Goal: Task Accomplishment & Management: Use online tool/utility

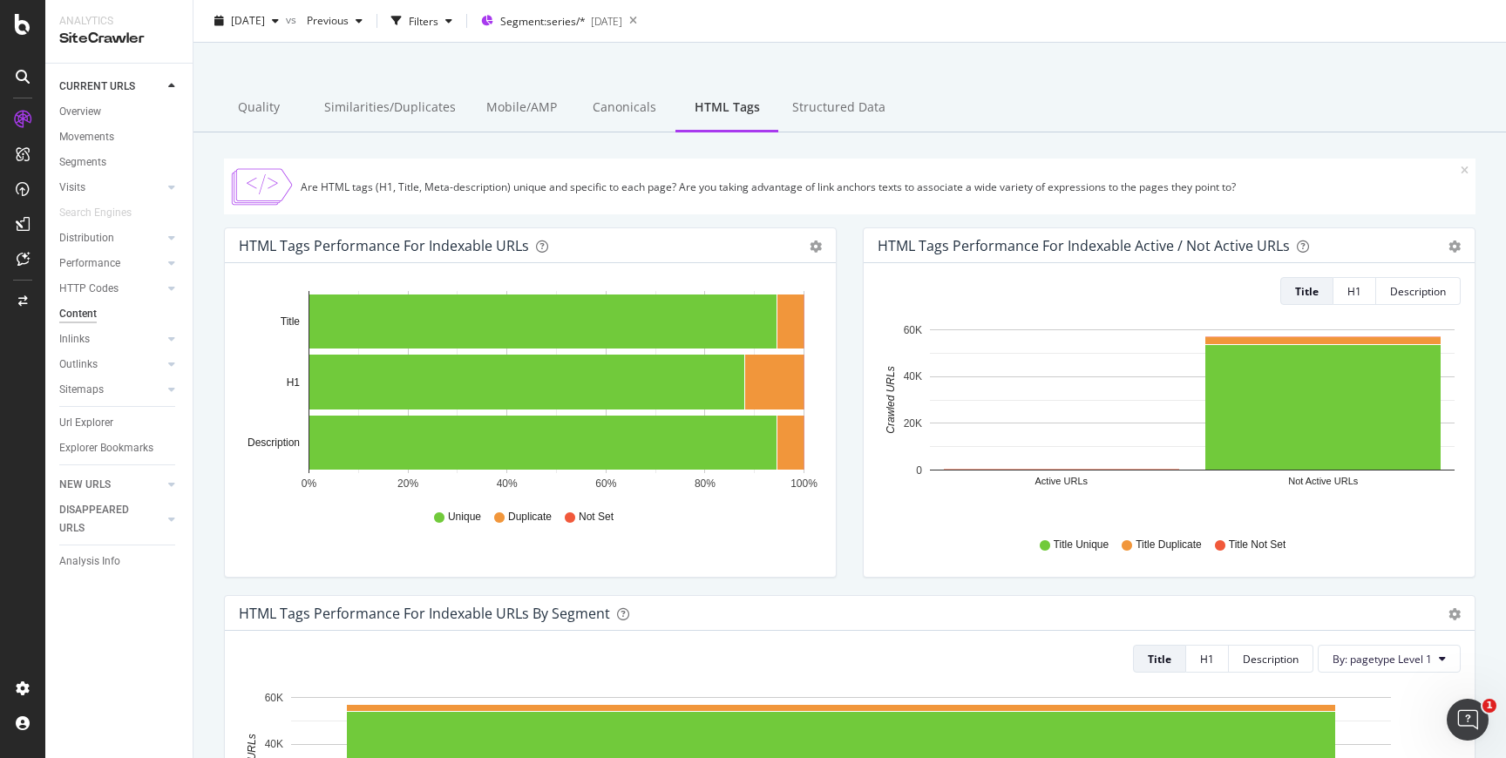
scroll to position [85, 0]
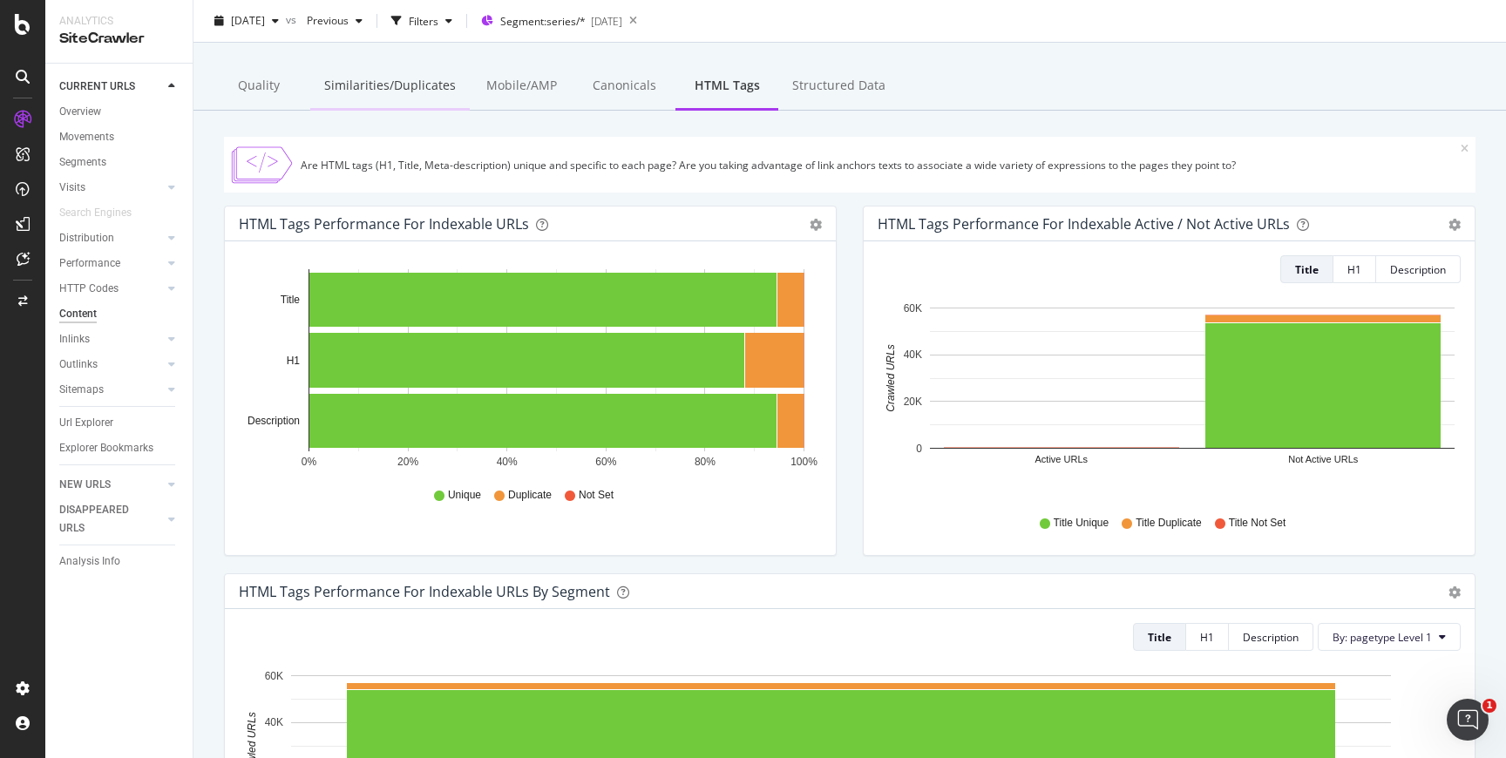
click at [438, 90] on div "Similarities/Duplicates" at bounding box center [389, 87] width 159 height 48
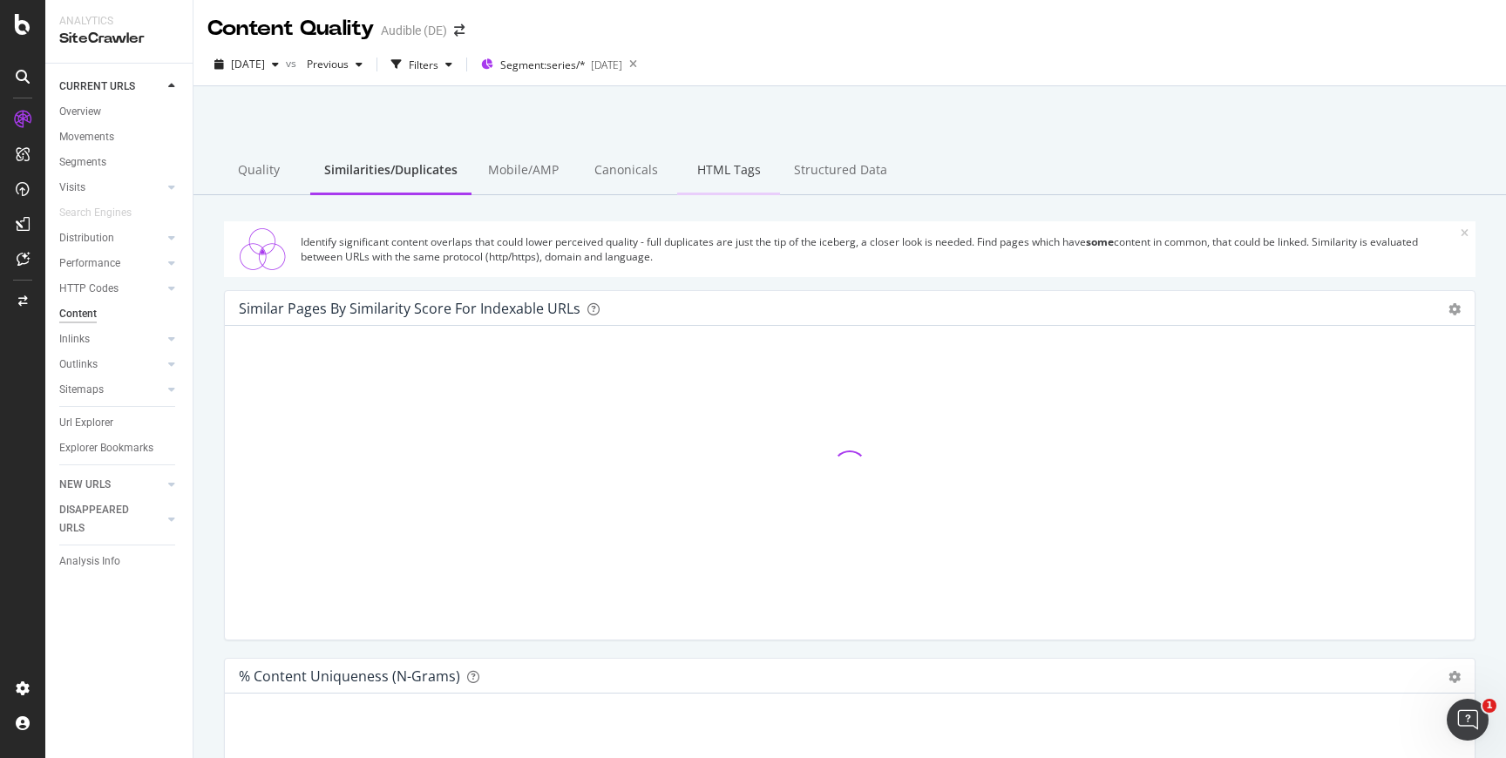
click at [739, 180] on div "HTML Tags" at bounding box center [728, 171] width 103 height 48
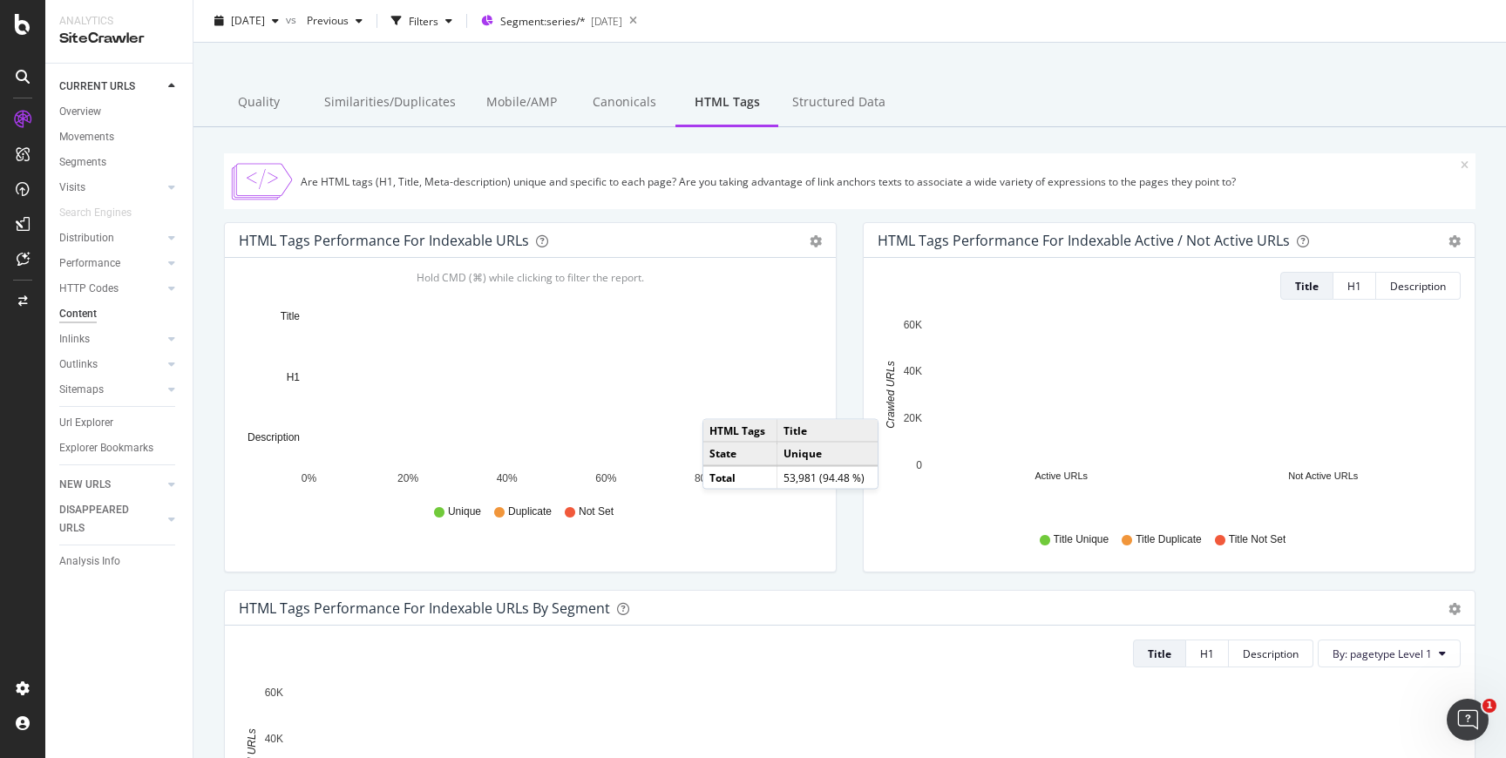
scroll to position [71, 0]
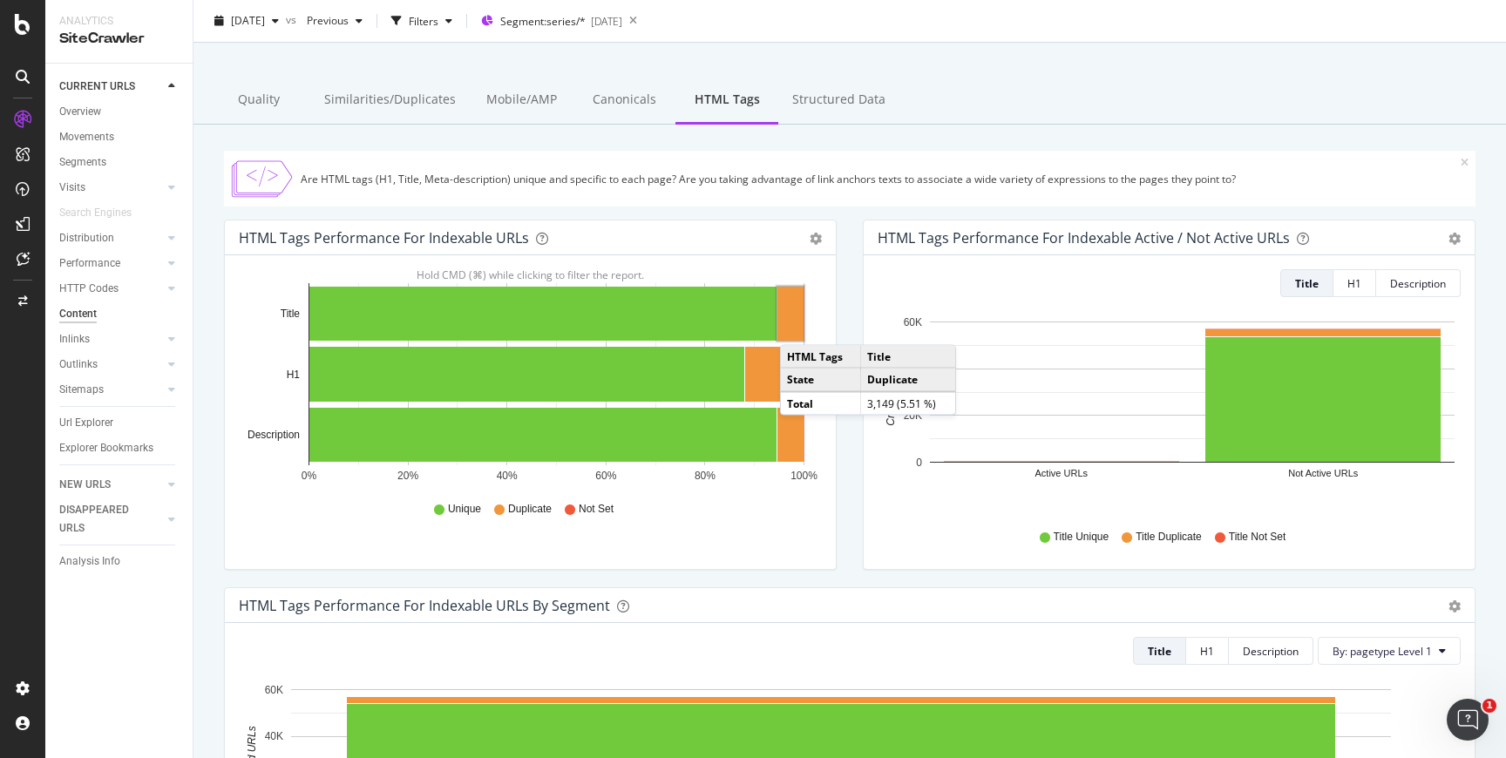
click at [797, 328] on rect "A chart." at bounding box center [790, 314] width 26 height 54
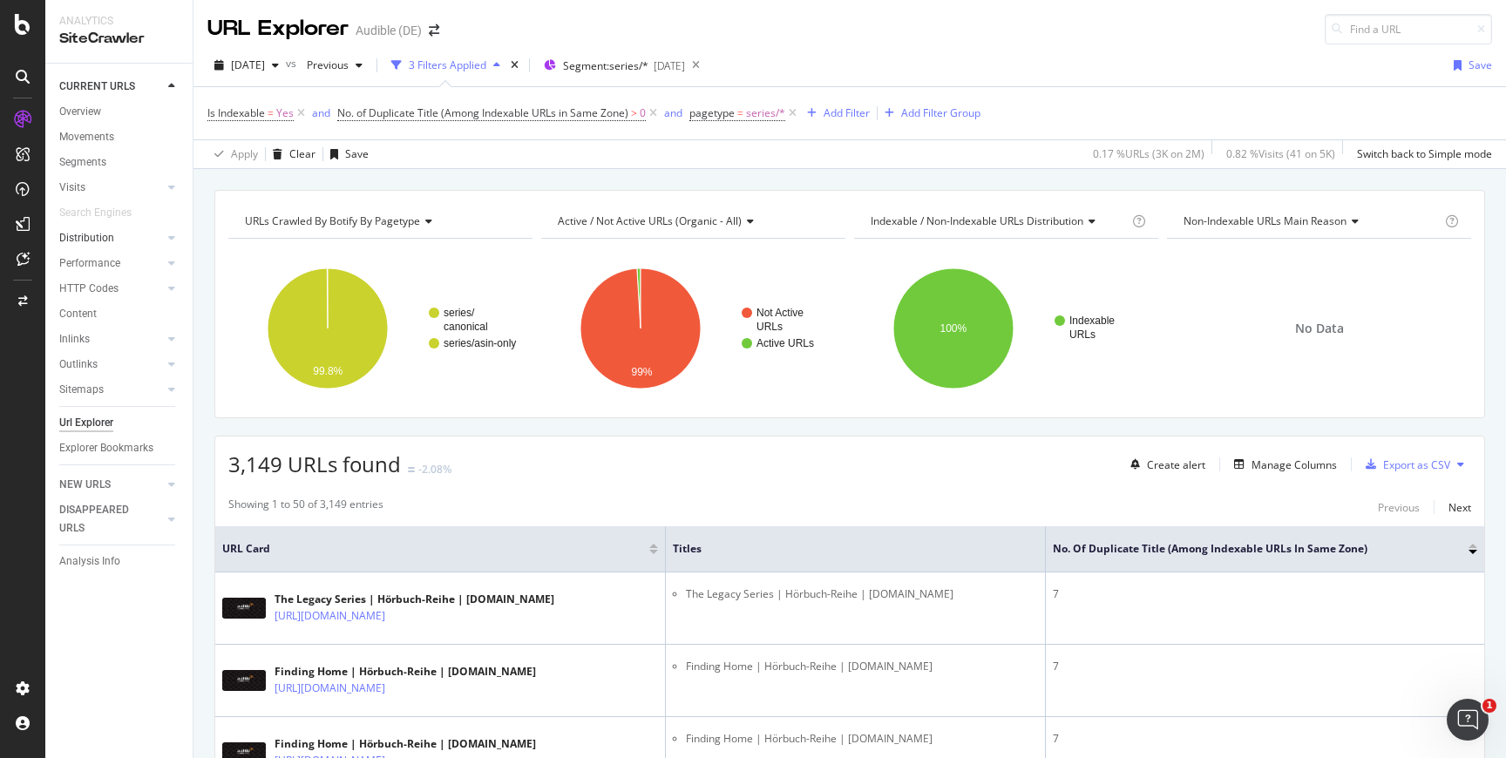
click at [149, 236] on div at bounding box center [154, 237] width 17 height 17
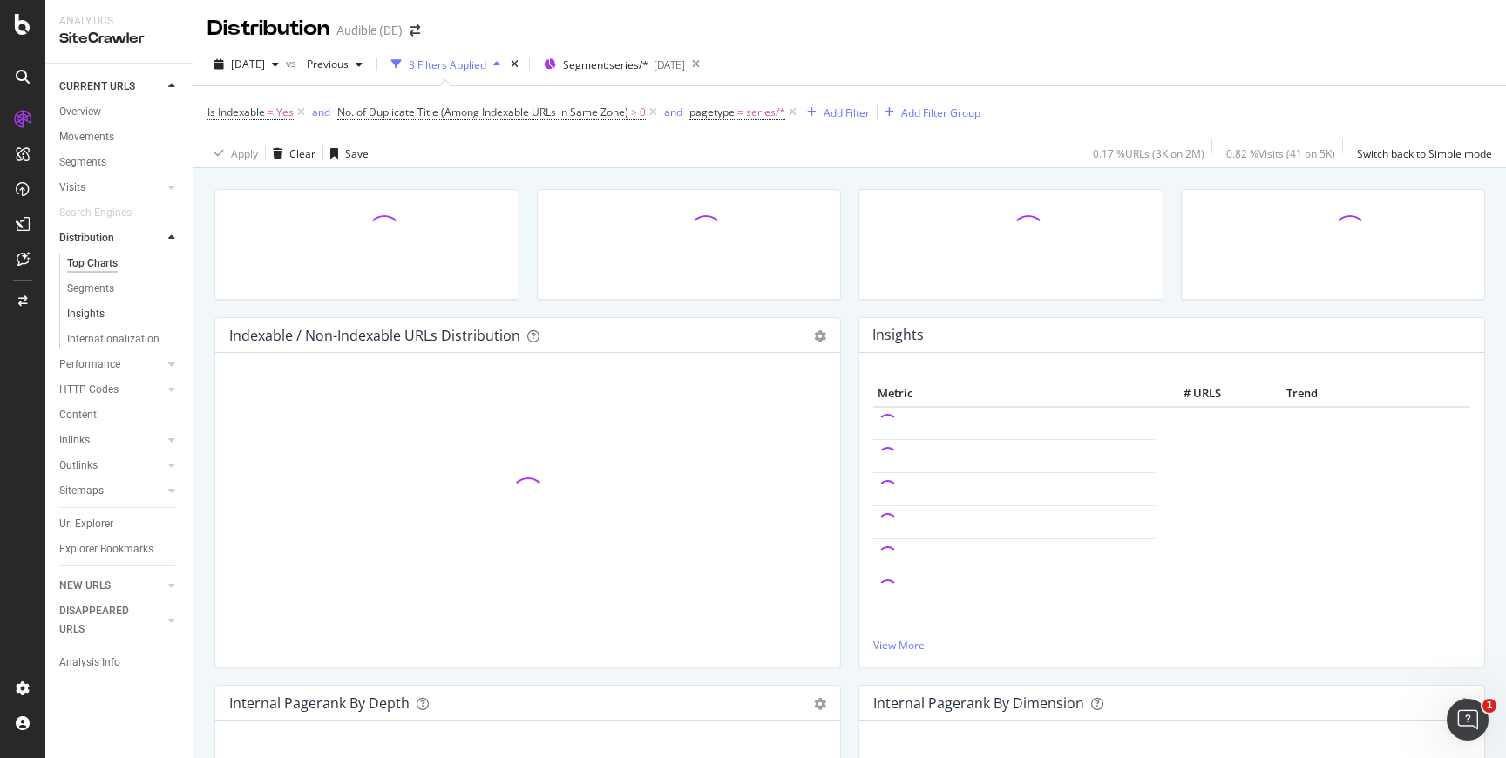
click at [115, 307] on link "Insights" at bounding box center [123, 314] width 113 height 18
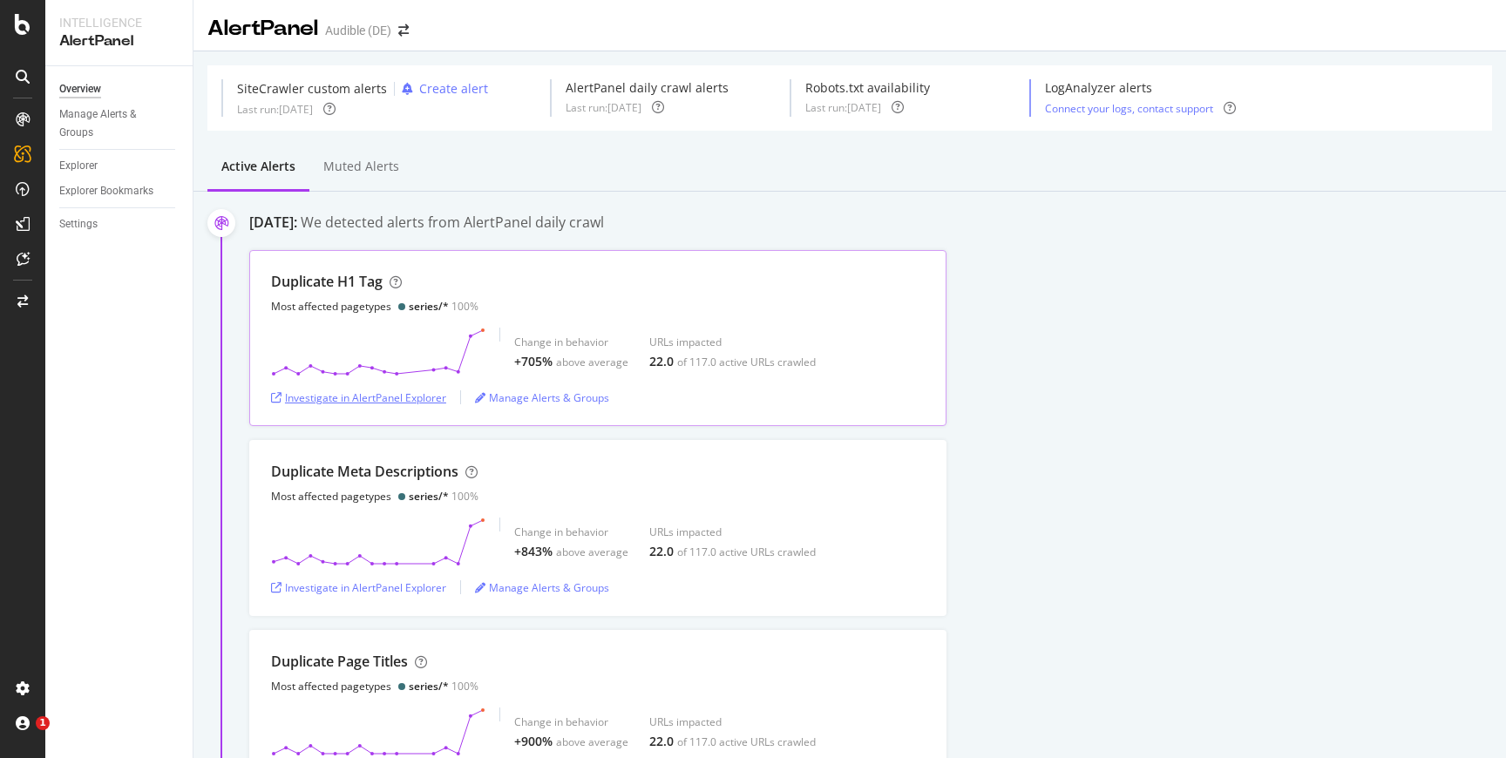
click at [435, 403] on div "Investigate in AlertPanel Explorer" at bounding box center [358, 397] width 175 height 15
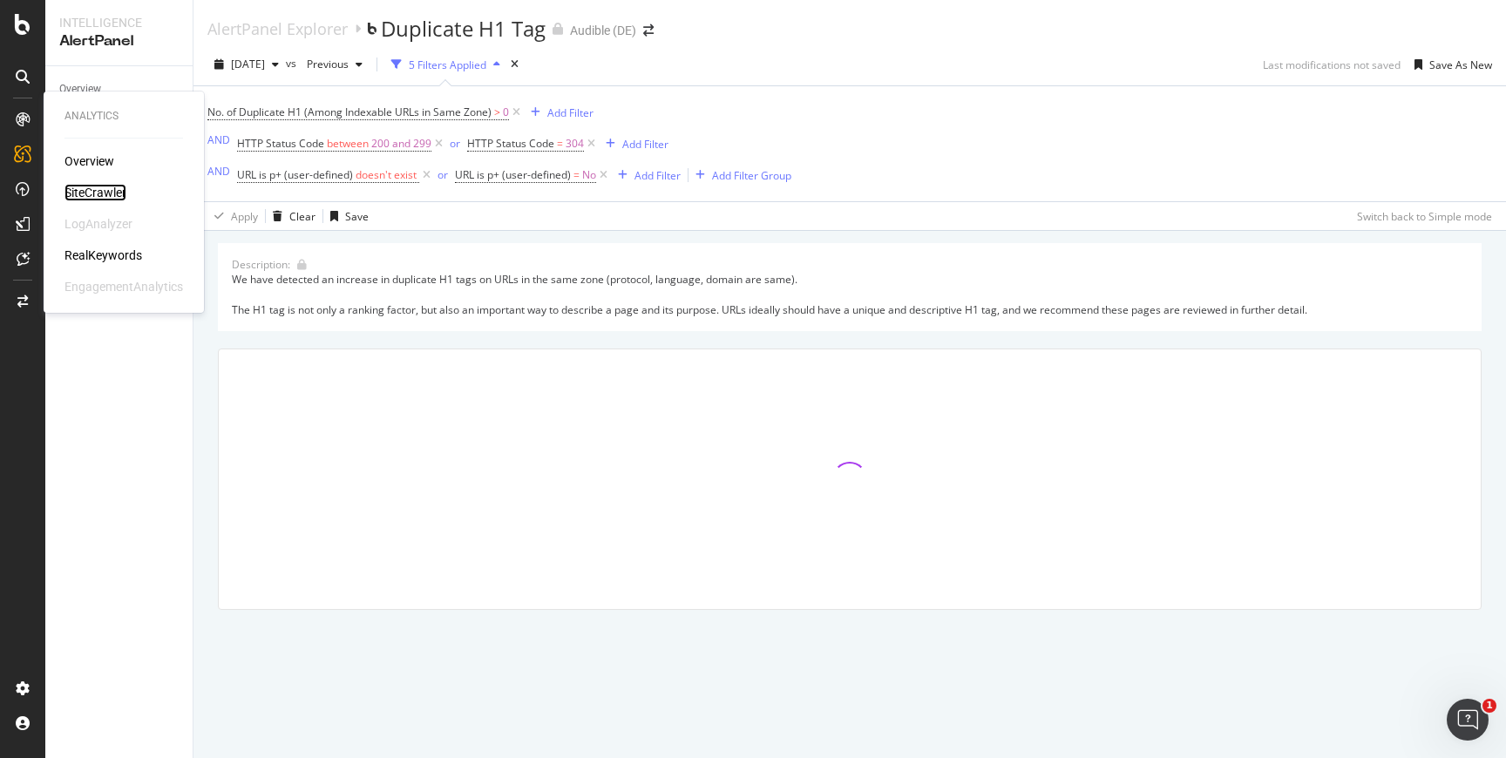
click at [99, 190] on div "SiteCrawler" at bounding box center [95, 192] width 62 height 17
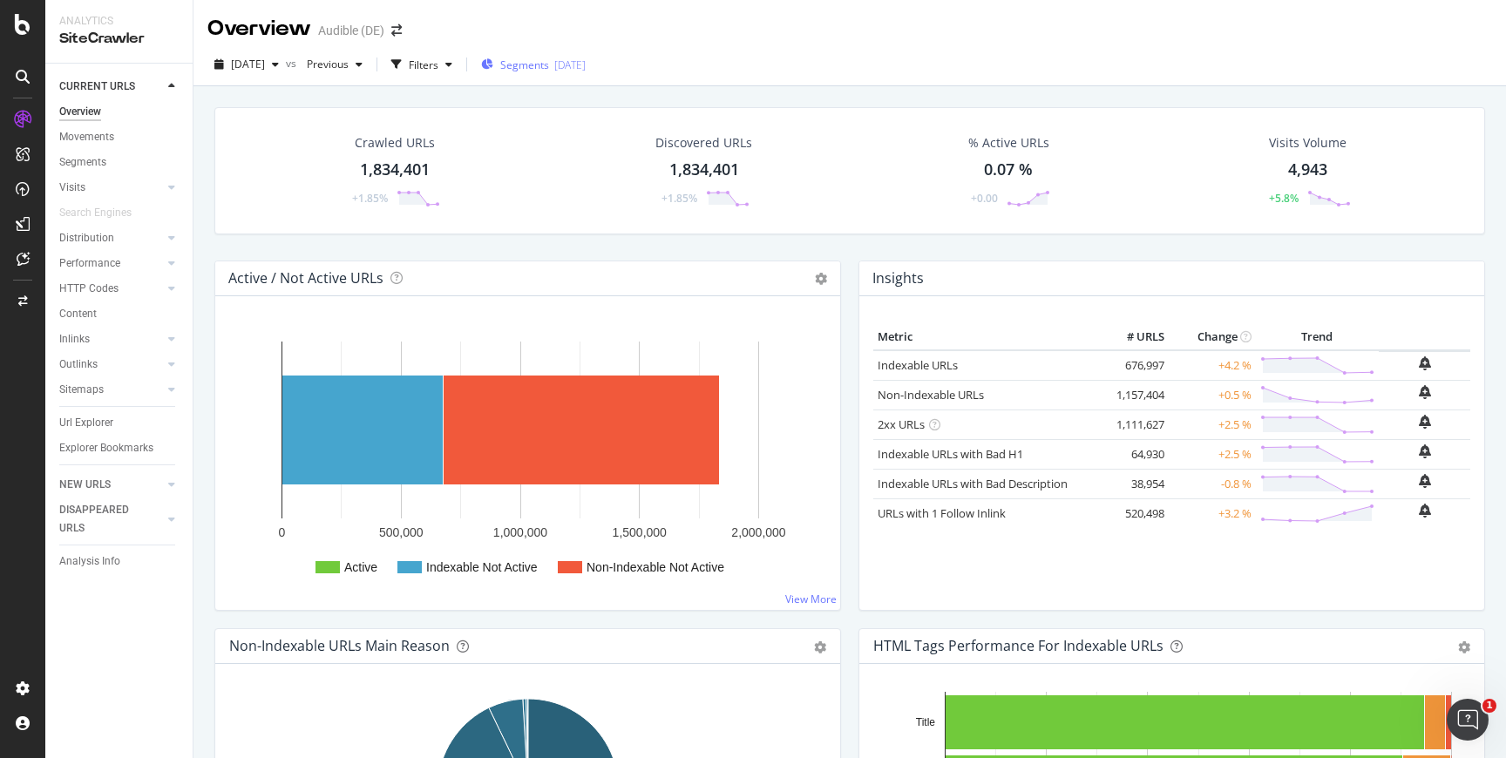
click at [549, 66] on span "Segments" at bounding box center [524, 65] width 49 height 15
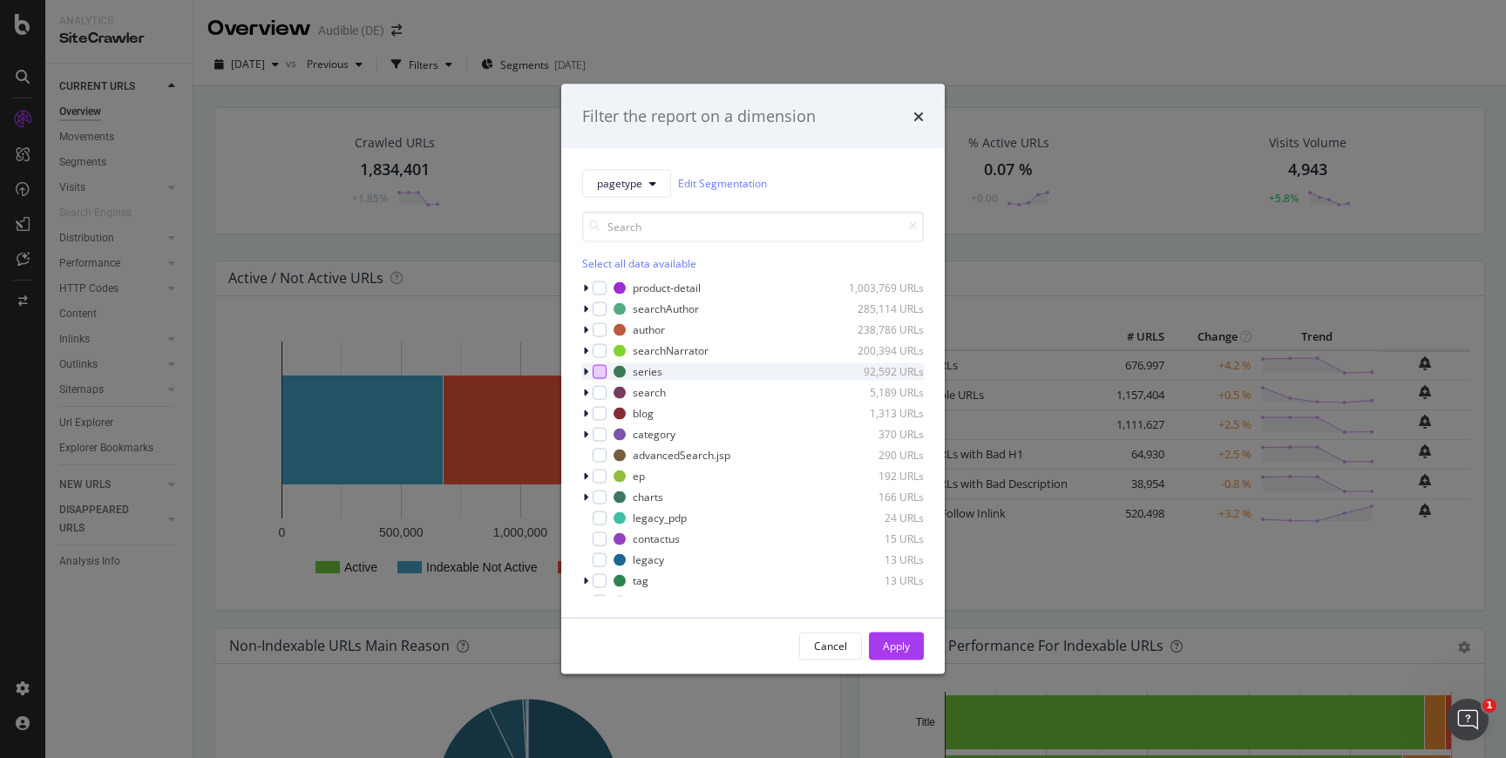
click at [602, 371] on div "modal" at bounding box center [600, 371] width 14 height 14
click at [918, 630] on div "Cancel Apply" at bounding box center [752, 646] width 383 height 56
click at [914, 633] on button "Apply" at bounding box center [896, 646] width 55 height 28
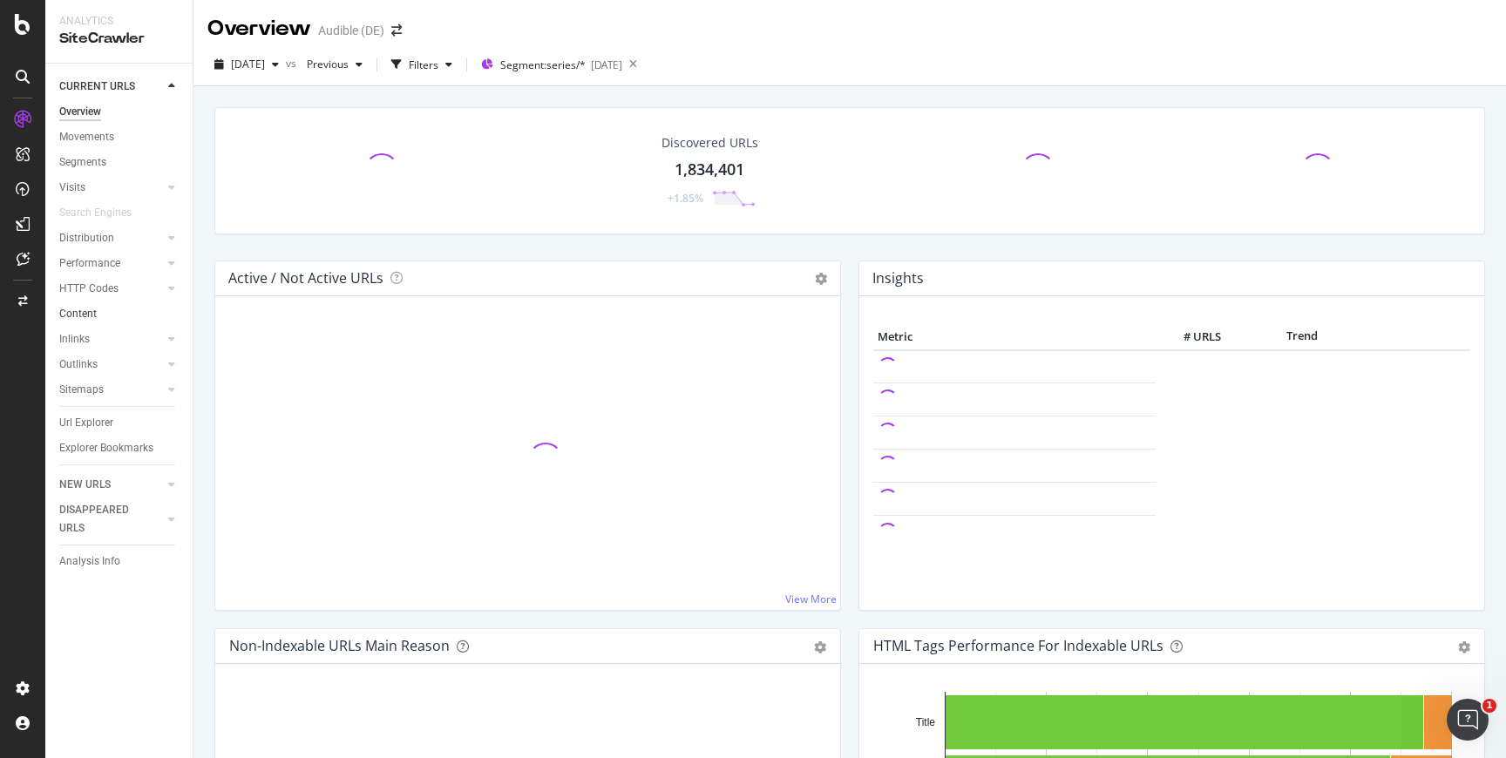
click at [152, 305] on link "Content" at bounding box center [119, 314] width 121 height 18
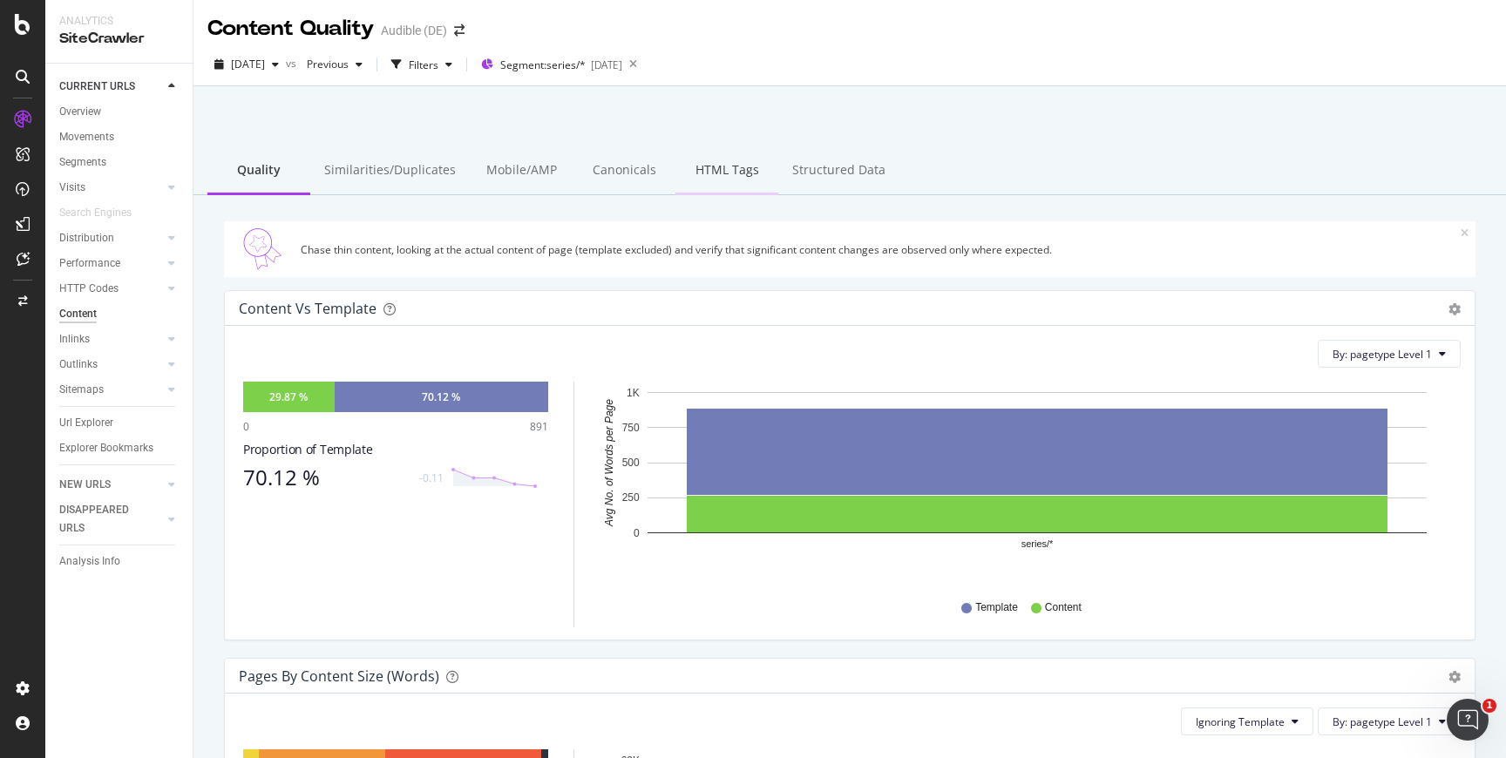
click at [703, 168] on div "HTML Tags" at bounding box center [726, 171] width 103 height 48
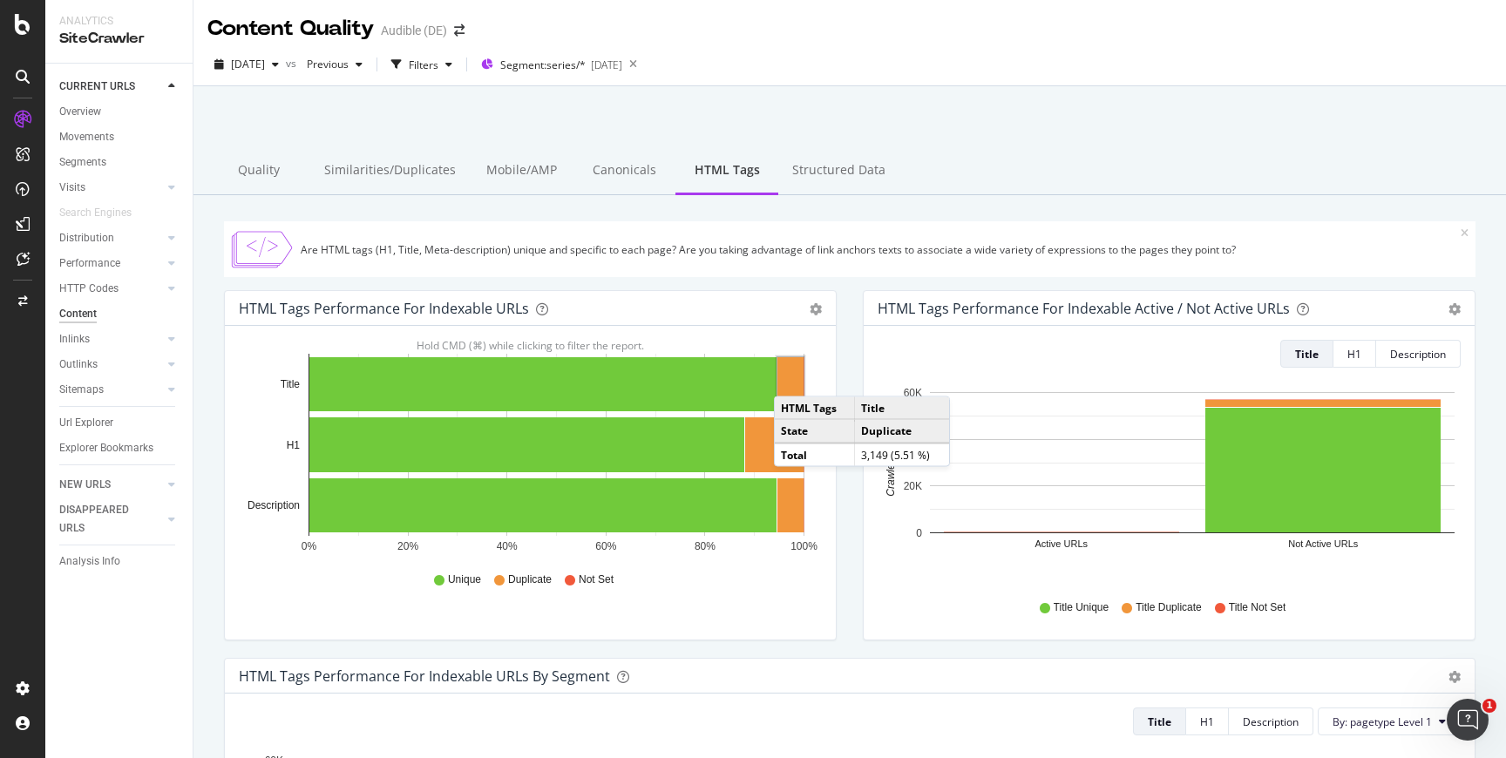
click at [791, 379] on rect "A chart." at bounding box center [790, 384] width 26 height 54
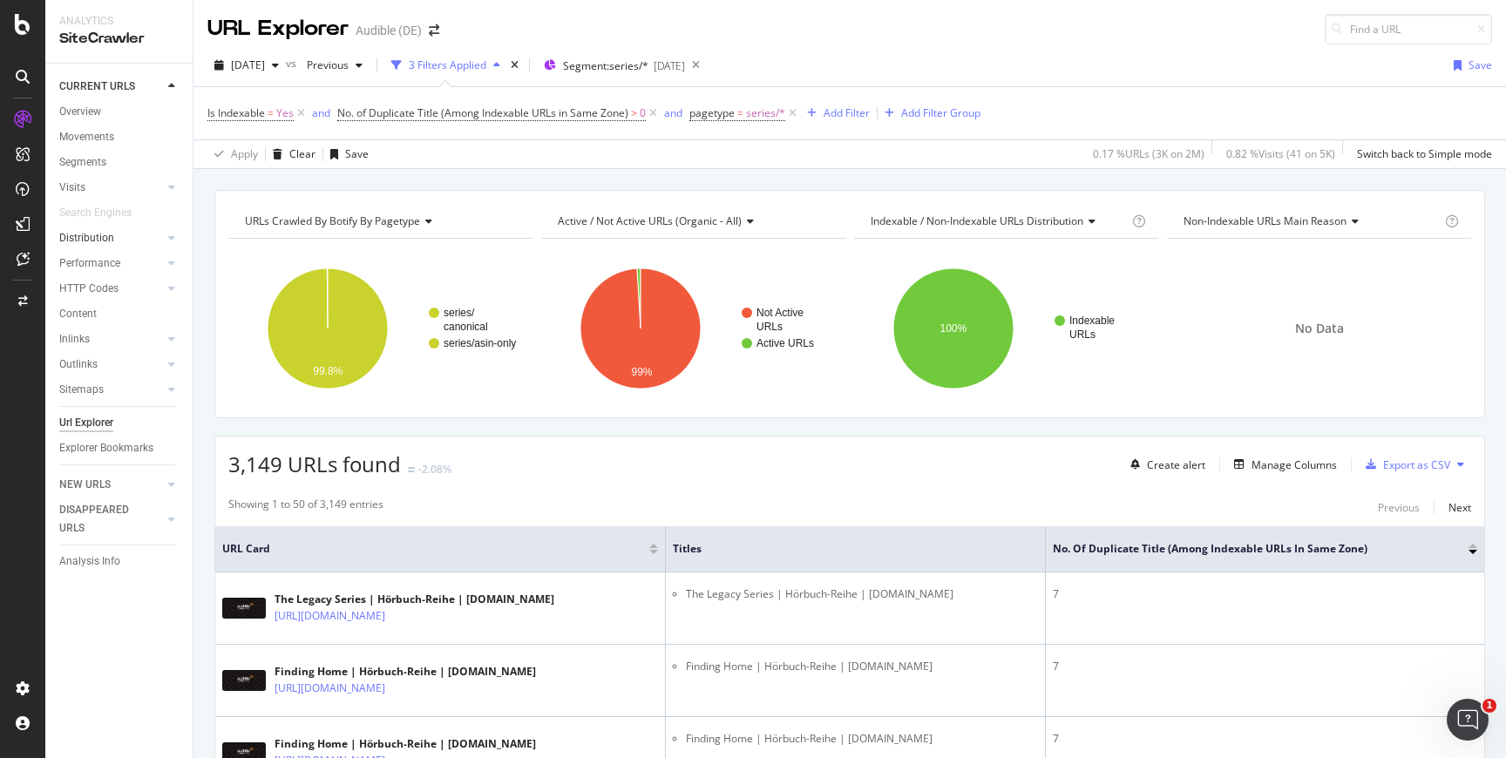
click at [156, 235] on div at bounding box center [154, 237] width 17 height 17
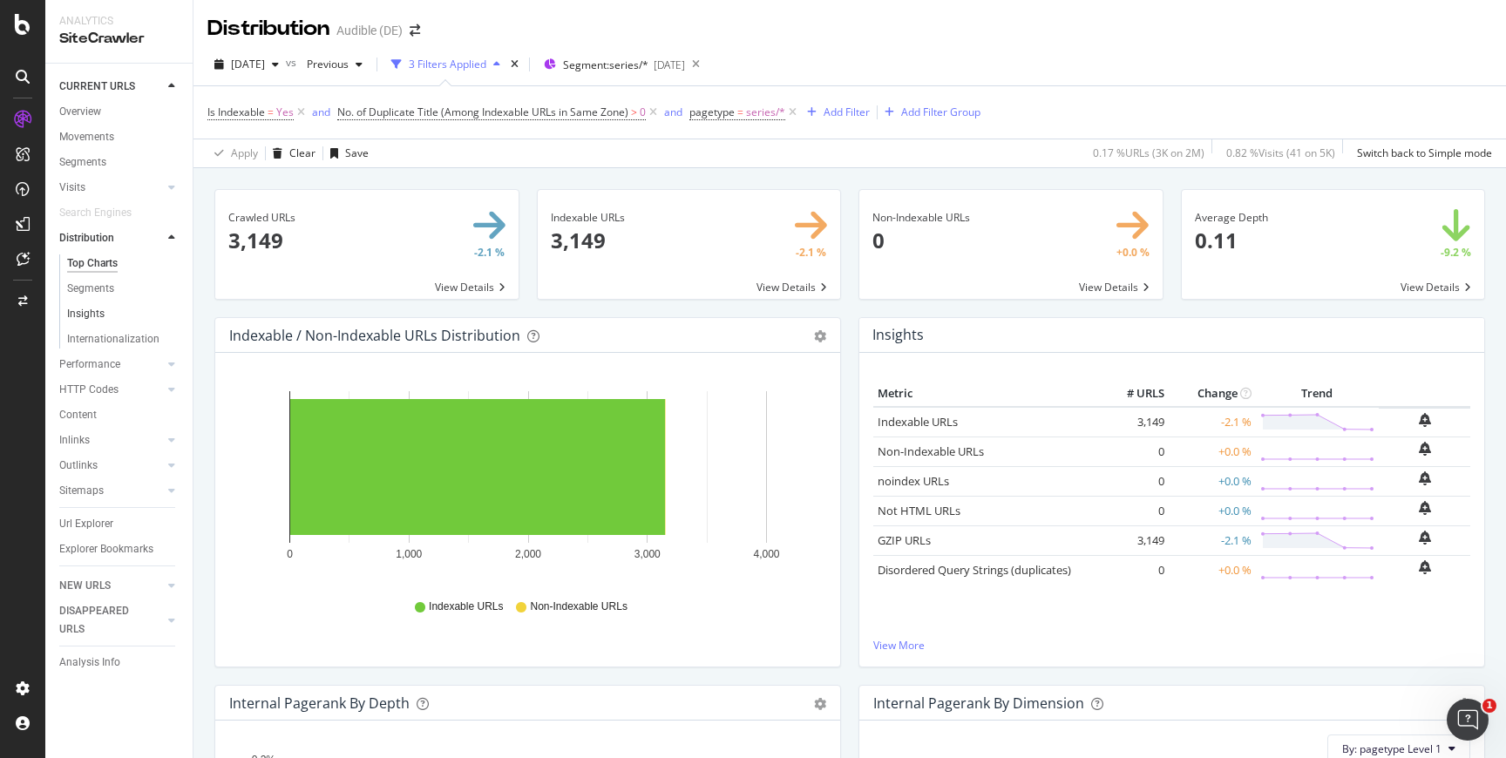
click at [110, 311] on link "Insights" at bounding box center [123, 314] width 113 height 18
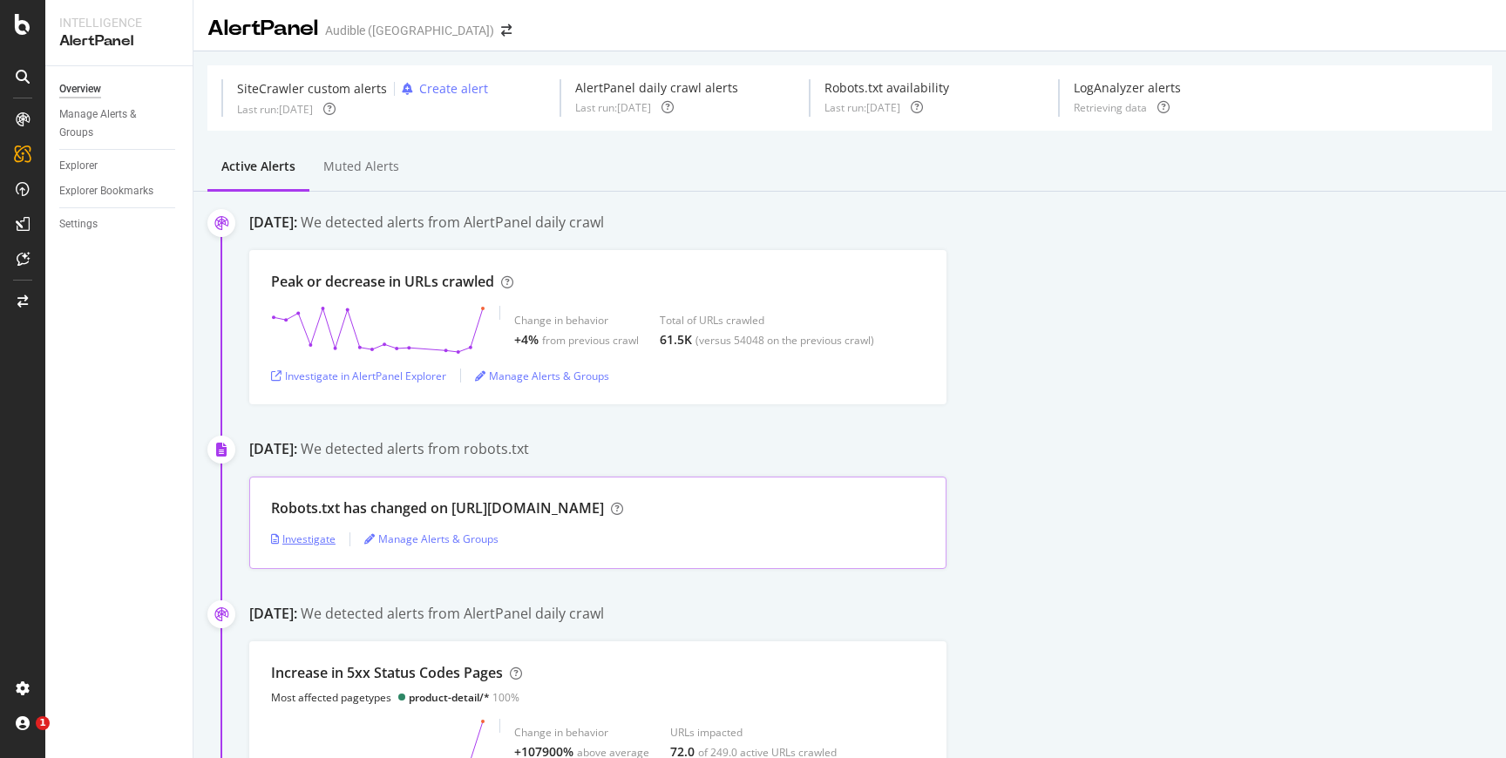
click at [328, 533] on div "Investigate" at bounding box center [303, 539] width 64 height 15
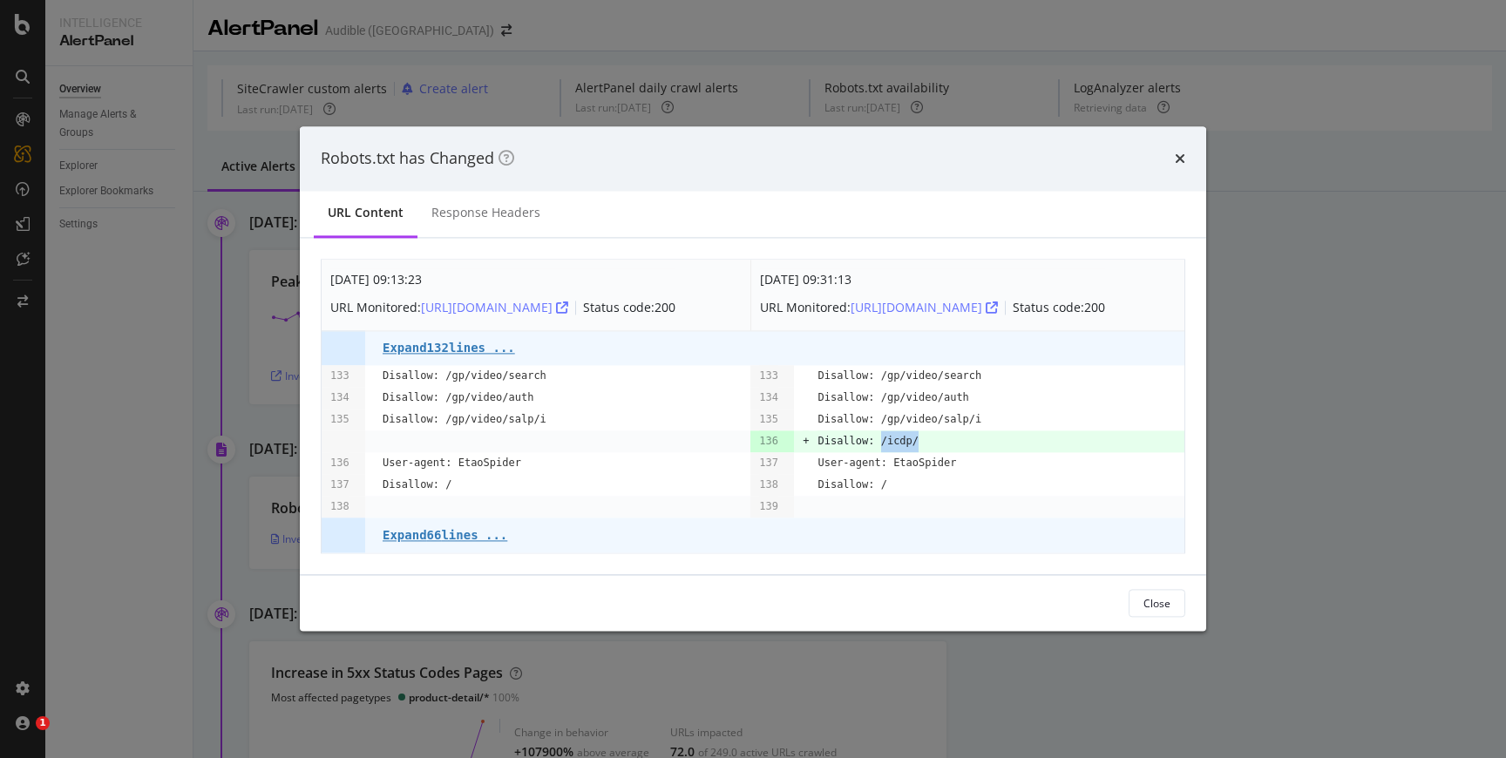
drag, startPoint x: 929, startPoint y: 450, endPoint x: 882, endPoint y: 453, distance: 47.2
click at [882, 453] on td "Disallow: /icdp/" at bounding box center [1000, 442] width 367 height 22
copy pre "/icdp/"
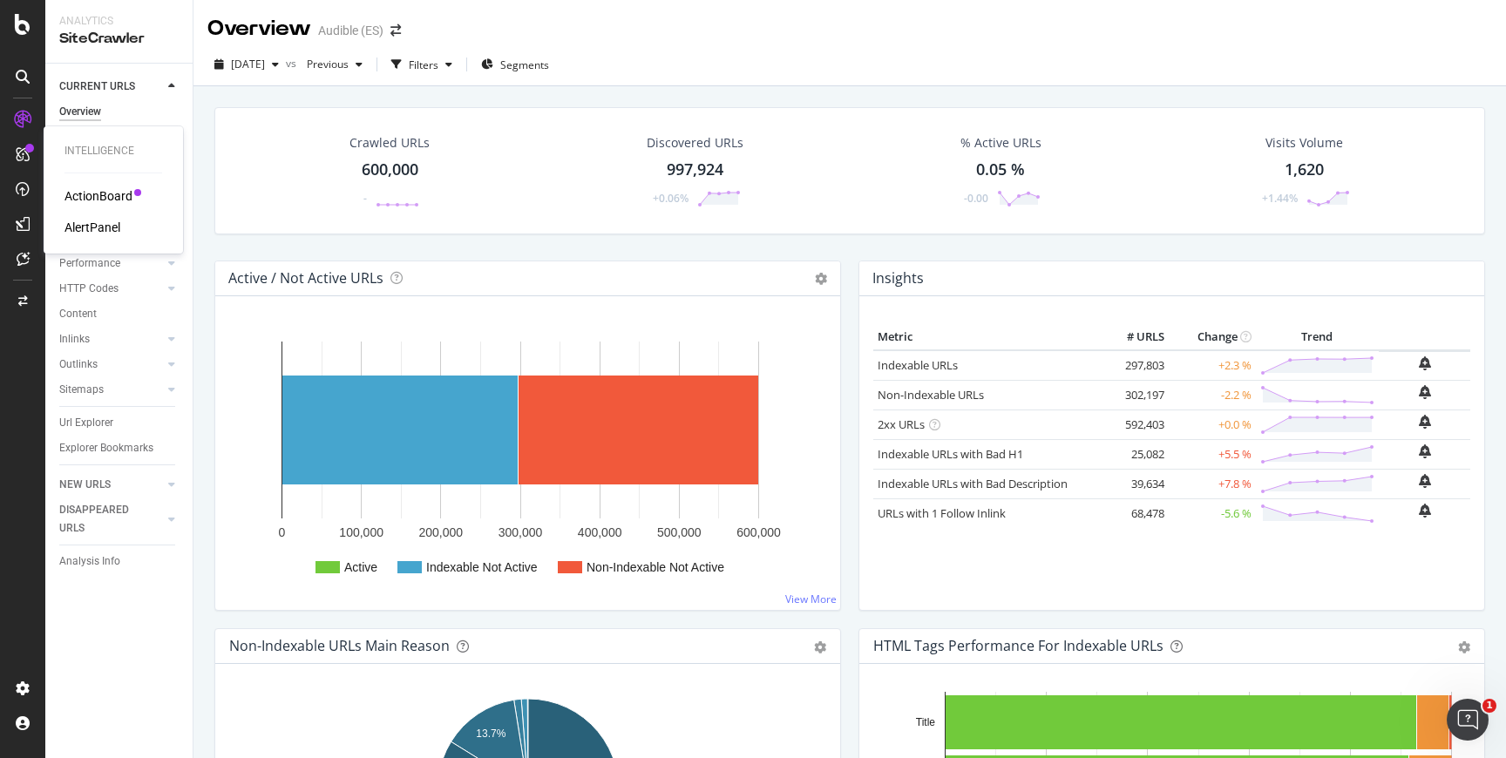
click at [105, 190] on div "ActionBoard" at bounding box center [98, 195] width 68 height 17
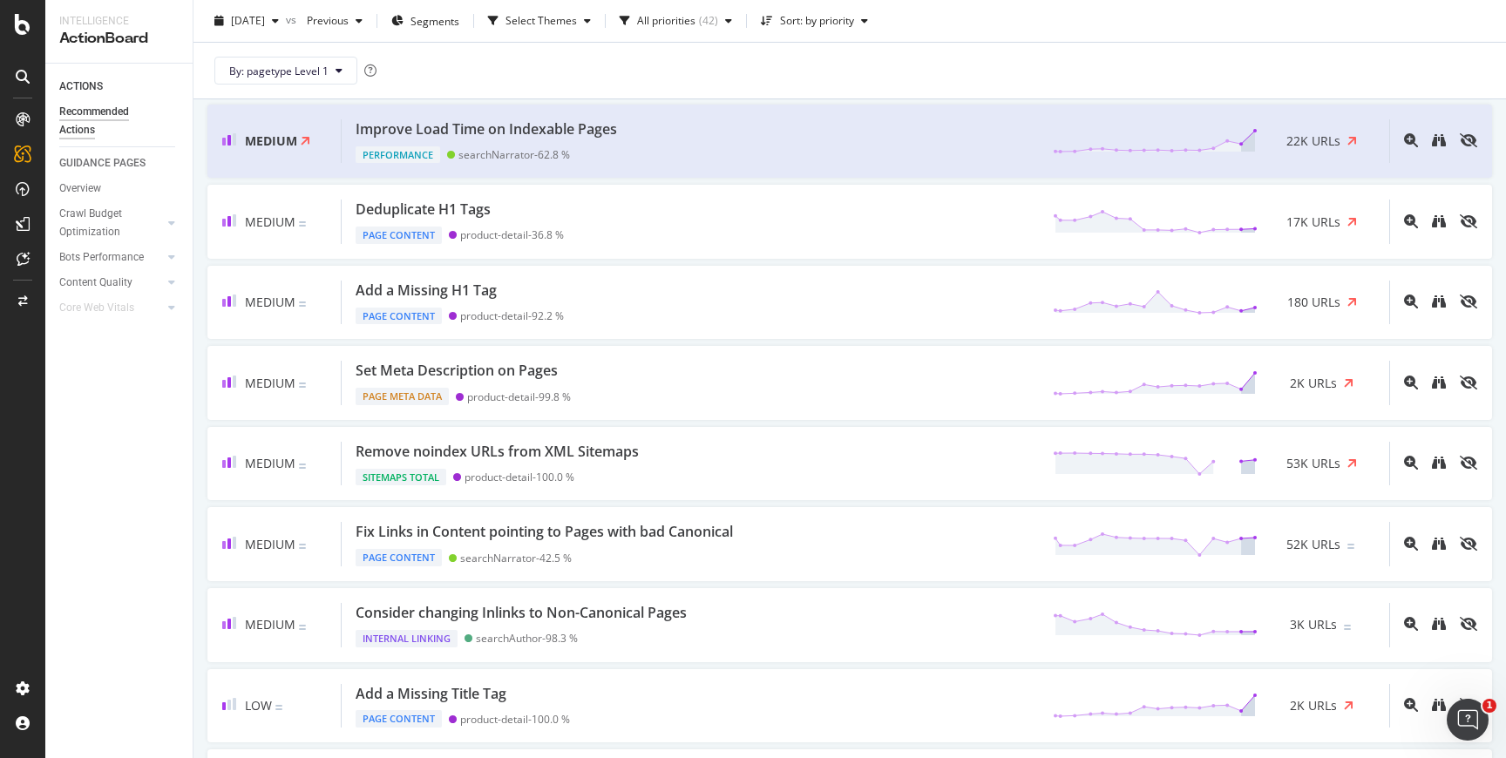
scroll to position [908, 0]
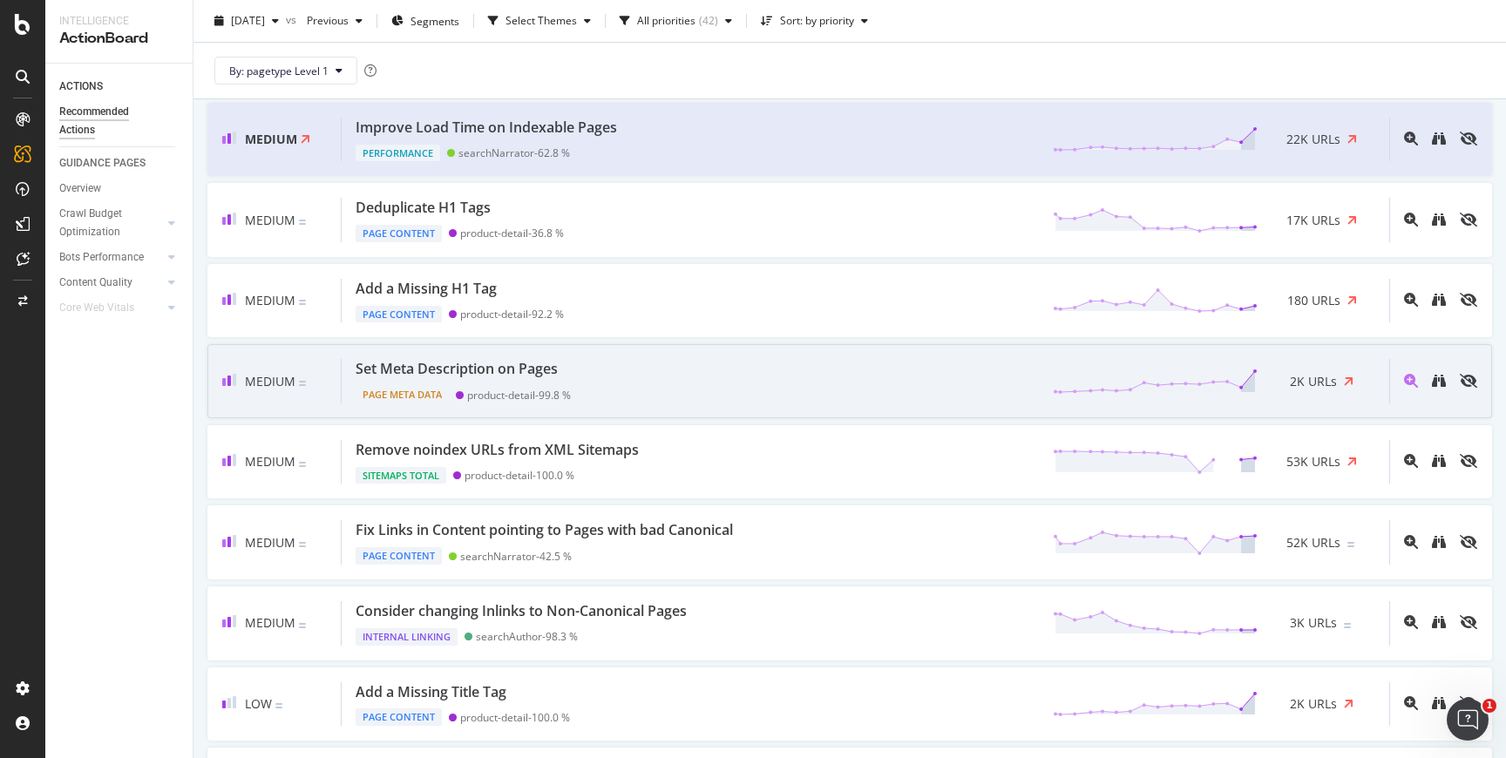
click at [684, 407] on div "Medium Set Meta Description on Pages Page Meta Data product-detail - 99.8 % 2K …" at bounding box center [849, 381] width 1284 height 74
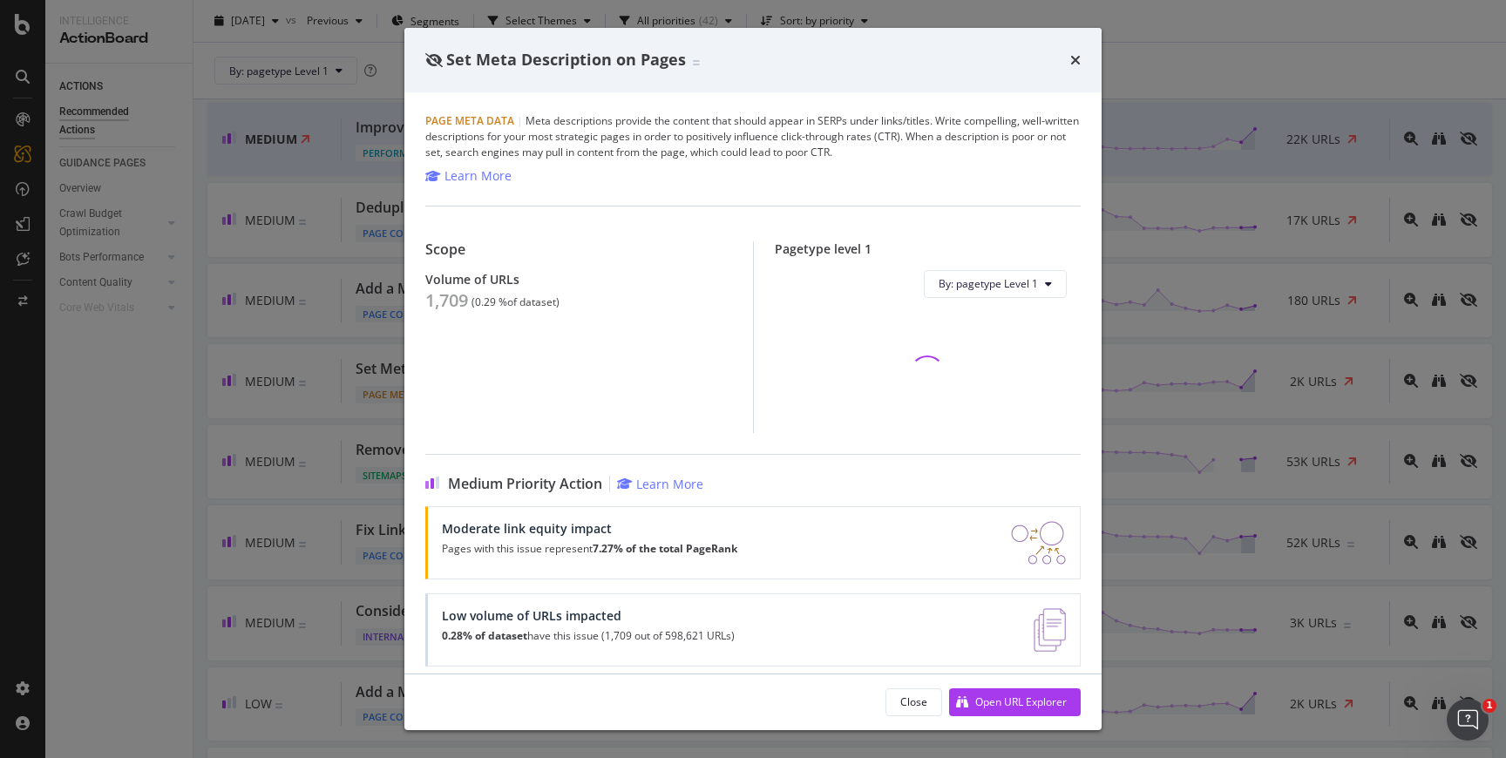
click at [1005, 718] on div "Close Open URL Explorer" at bounding box center [752, 702] width 697 height 56
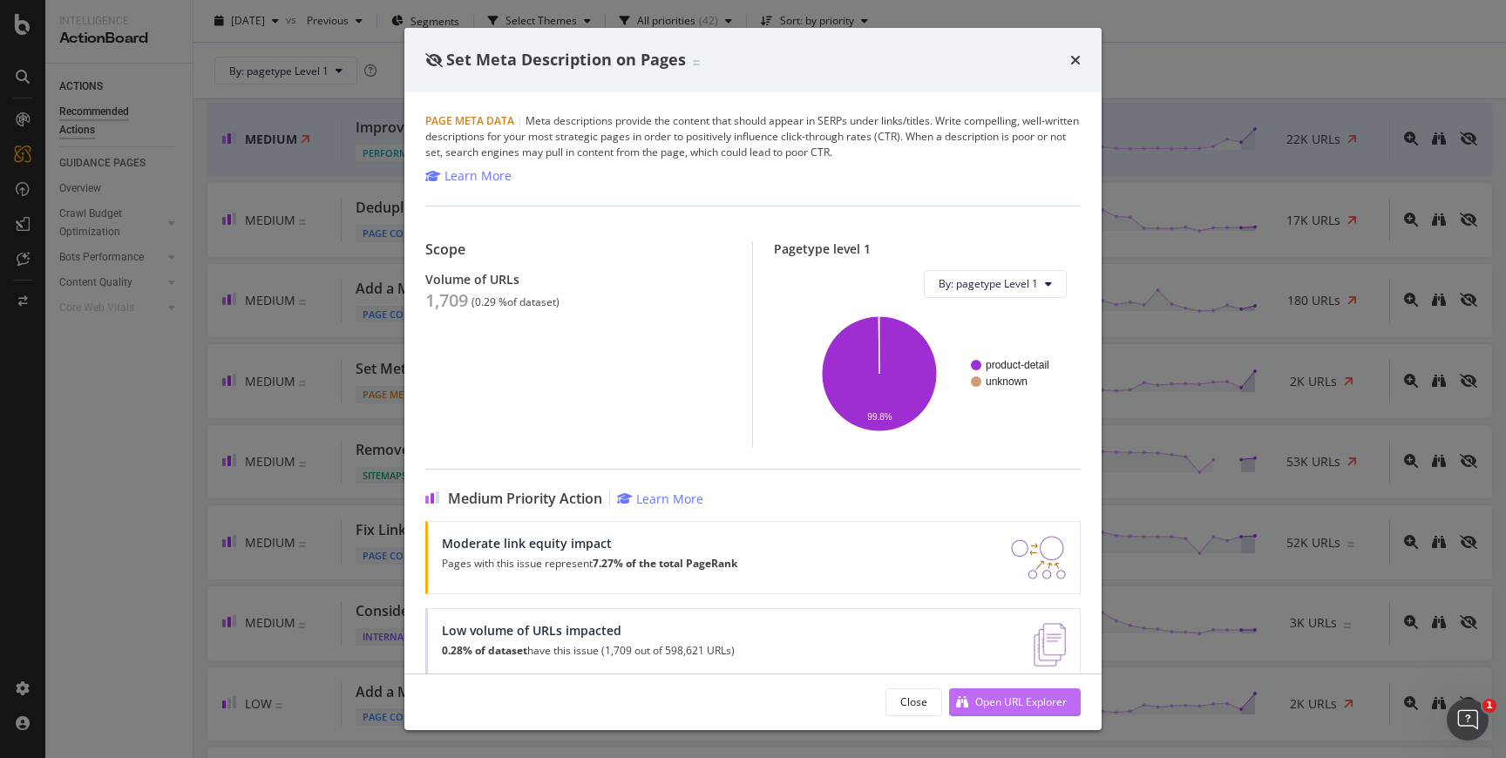
click at [1008, 704] on div "Open URL Explorer" at bounding box center [1020, 701] width 91 height 15
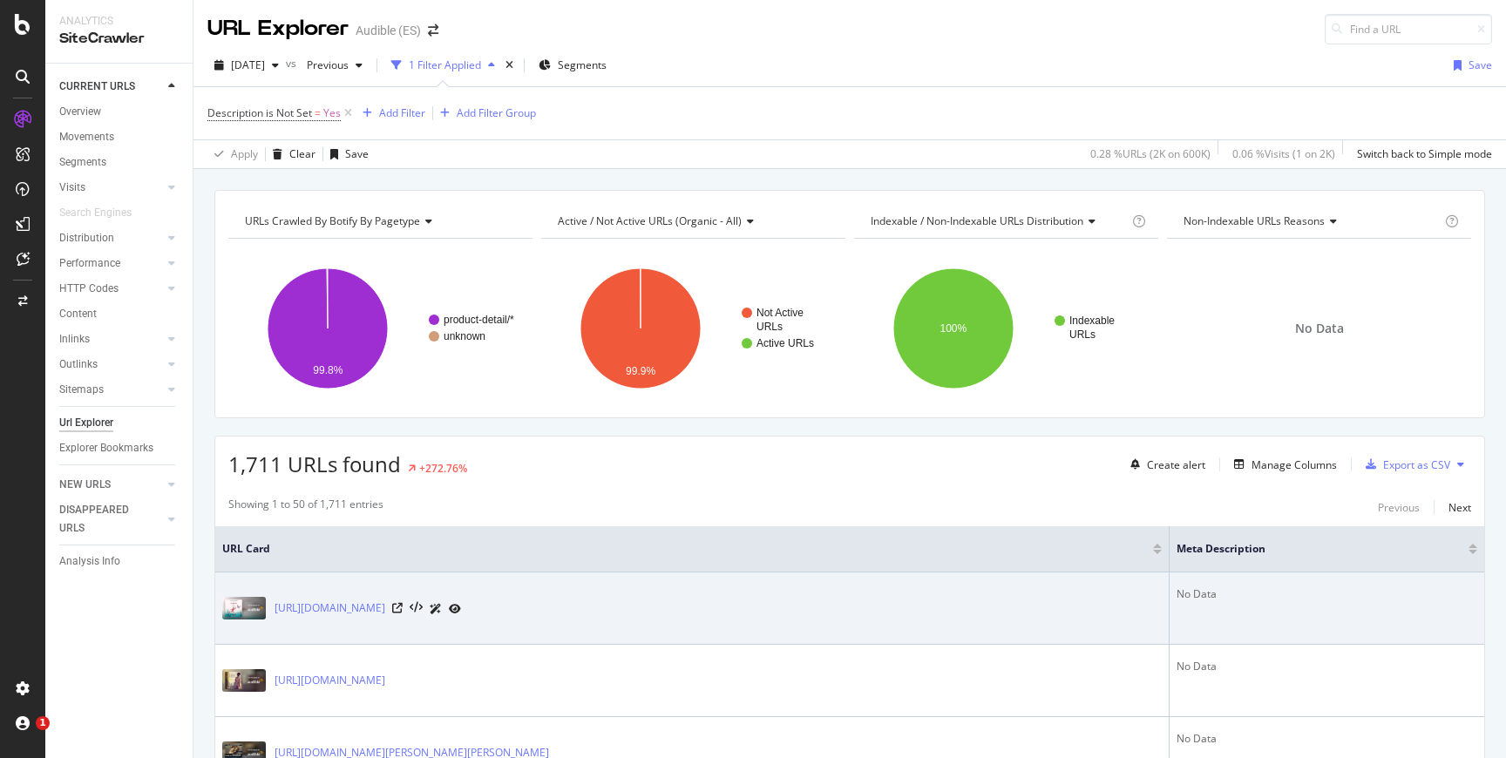
click at [461, 606] on div at bounding box center [426, 609] width 69 height 18
click at [403, 606] on icon at bounding box center [397, 608] width 10 height 10
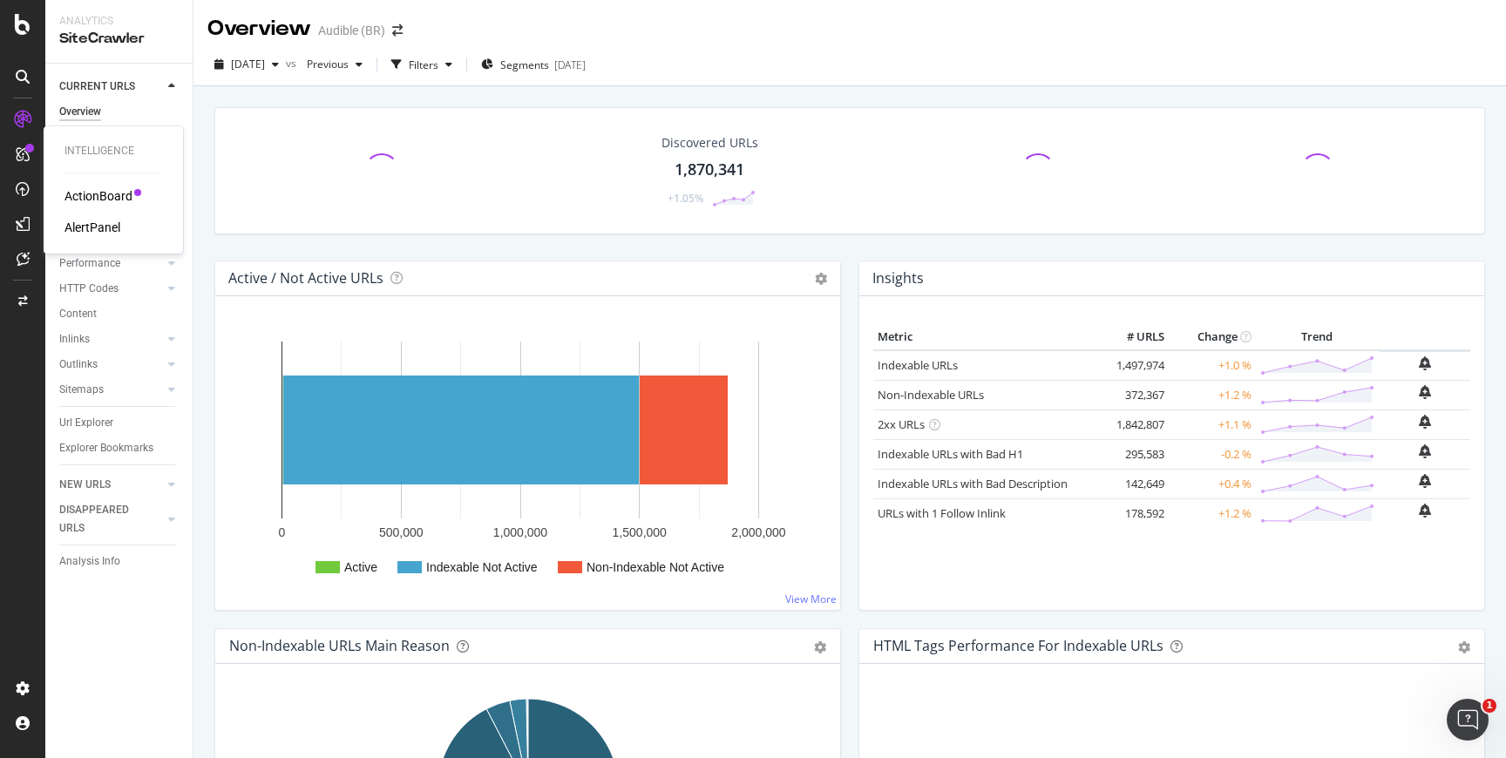
click at [68, 187] on div "ActionBoard" at bounding box center [98, 195] width 68 height 17
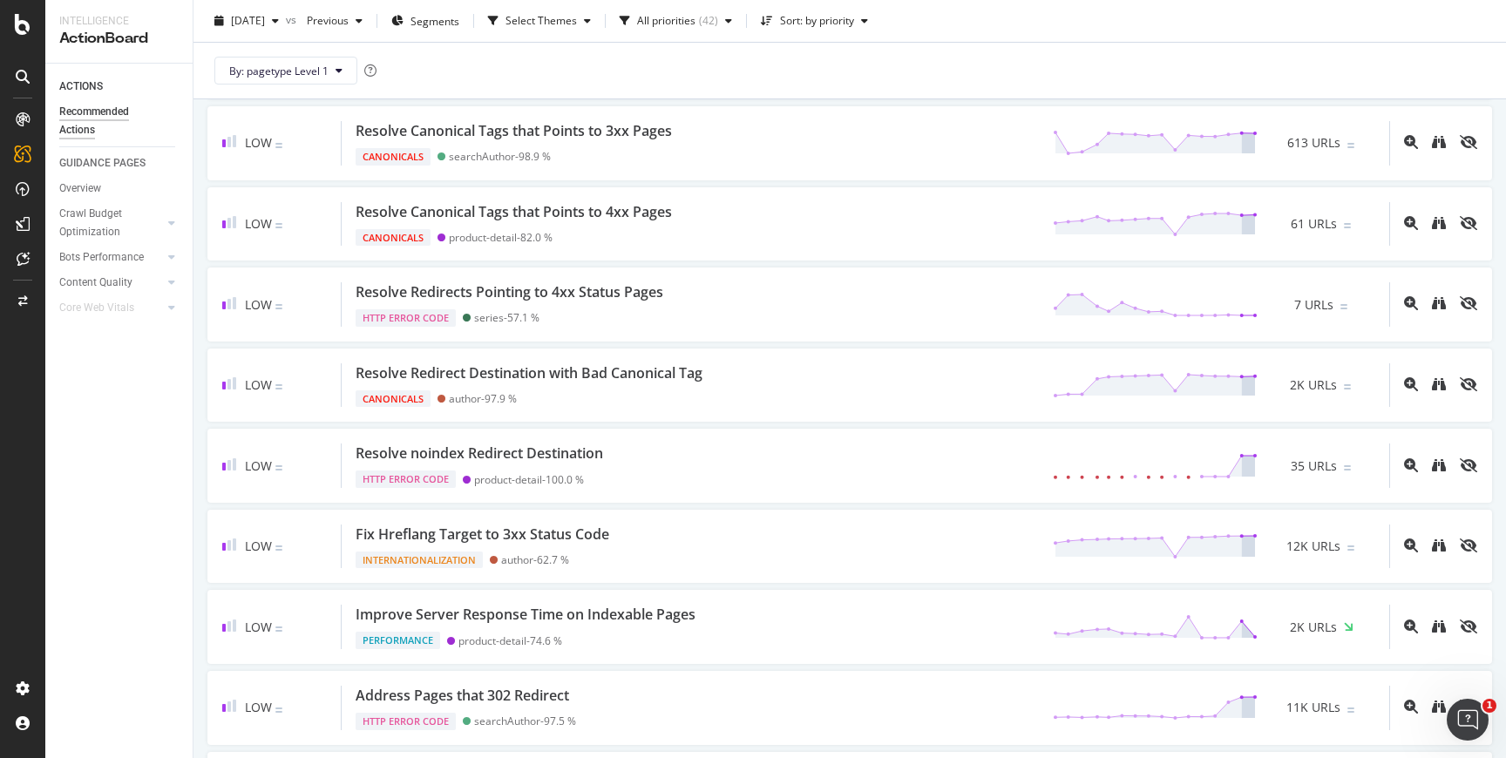
scroll to position [2440, 0]
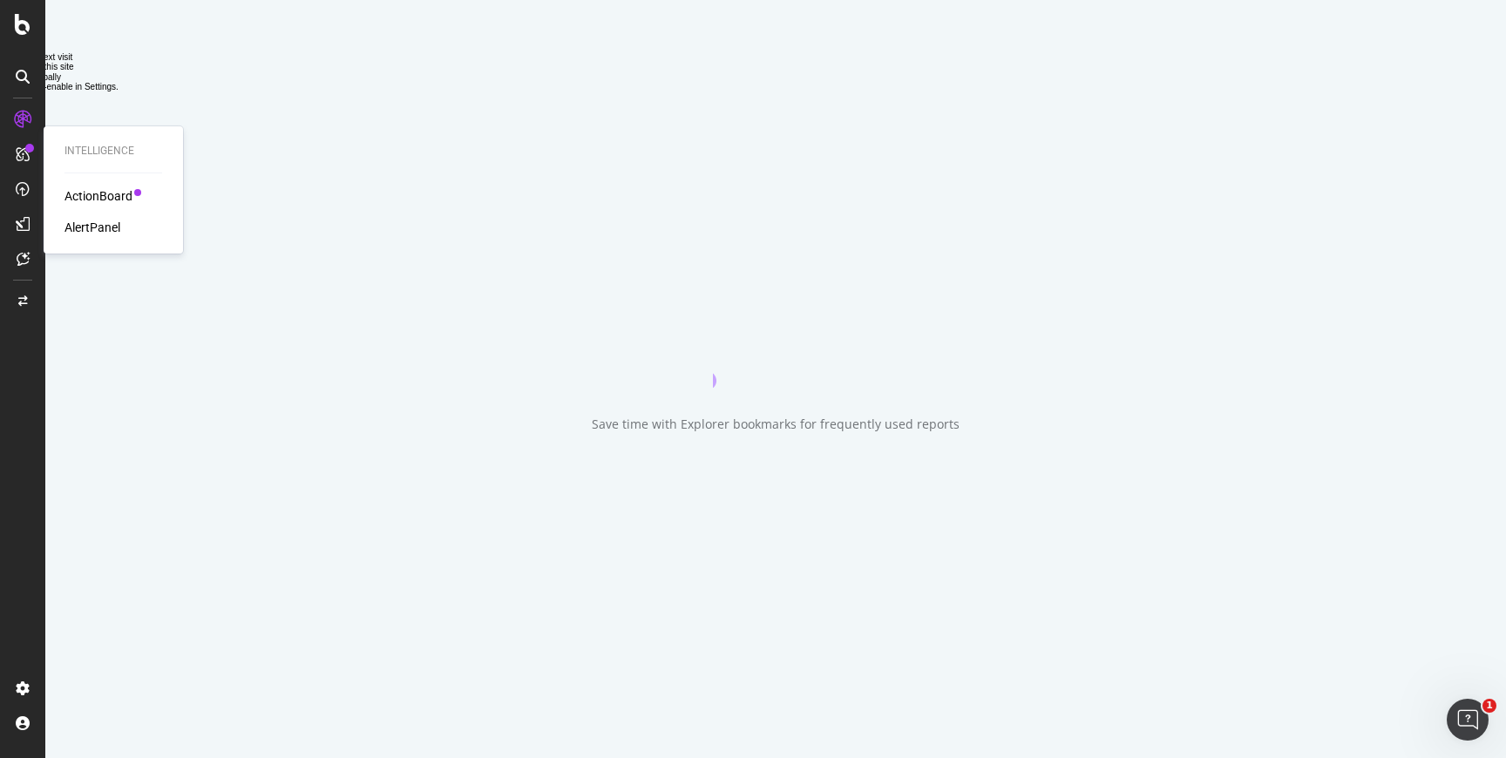
click at [75, 197] on div "ActionBoard" at bounding box center [98, 195] width 68 height 17
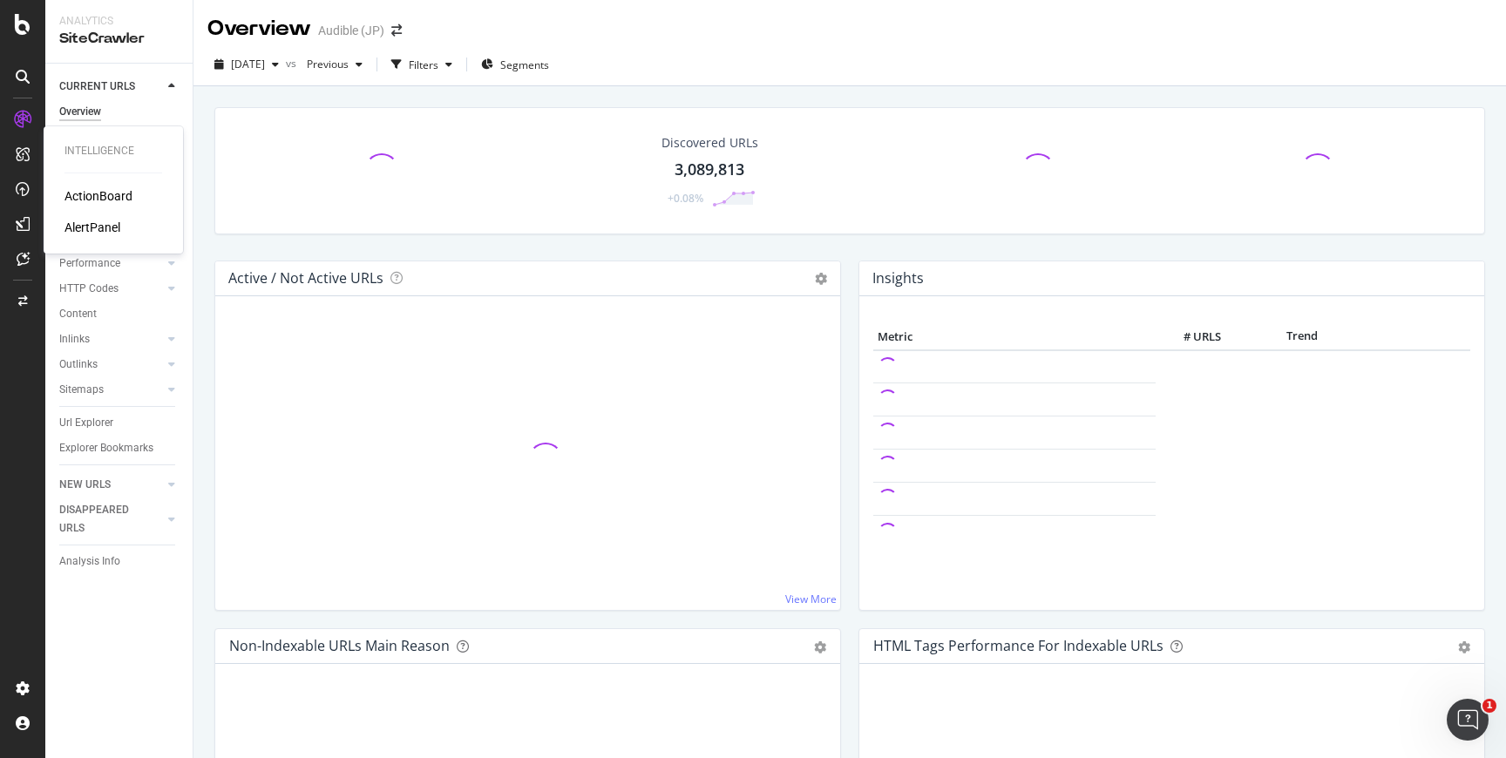
click at [78, 199] on div "ActionBoard" at bounding box center [98, 195] width 68 height 17
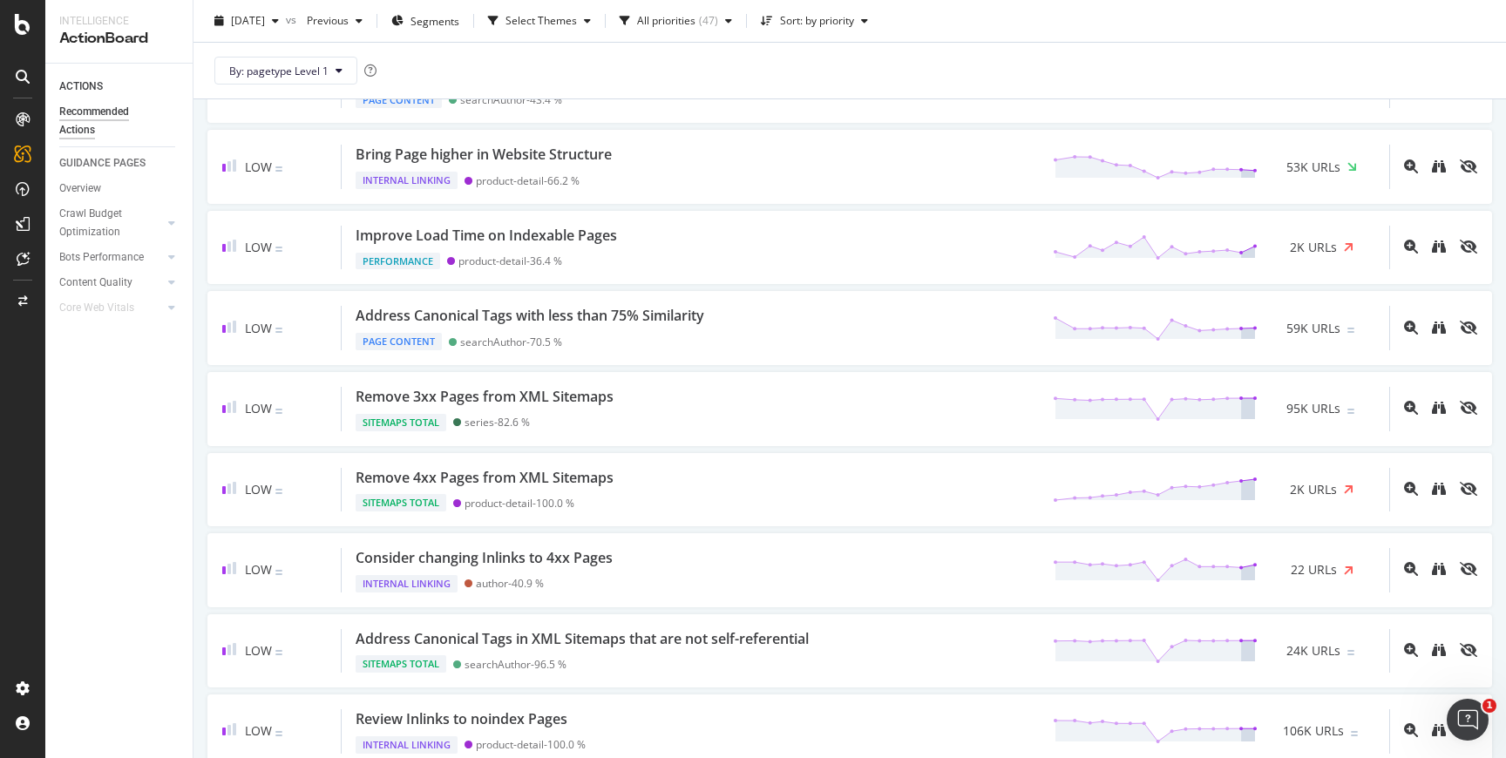
scroll to position [1846, 0]
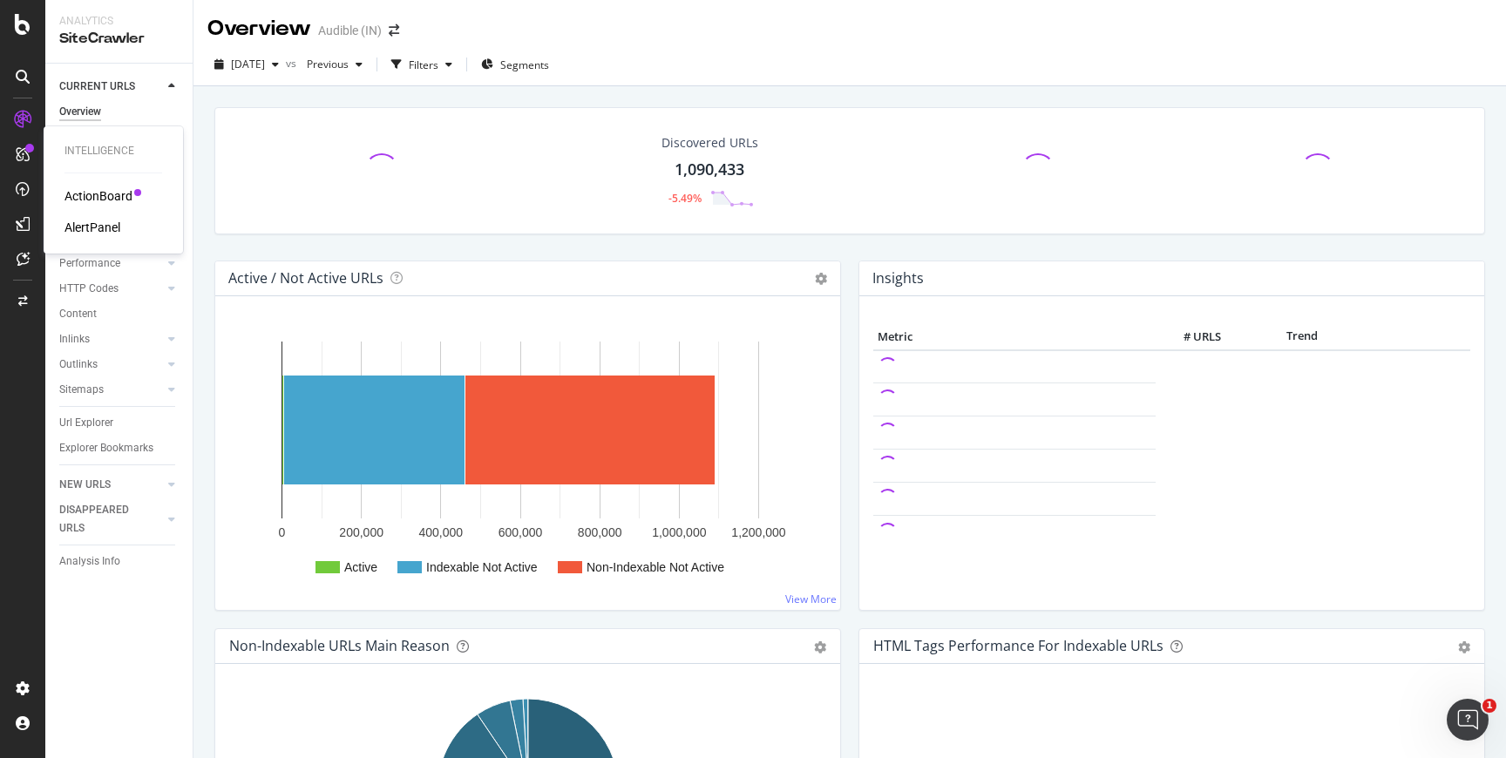
click at [72, 195] on div "ActionBoard" at bounding box center [98, 195] width 68 height 17
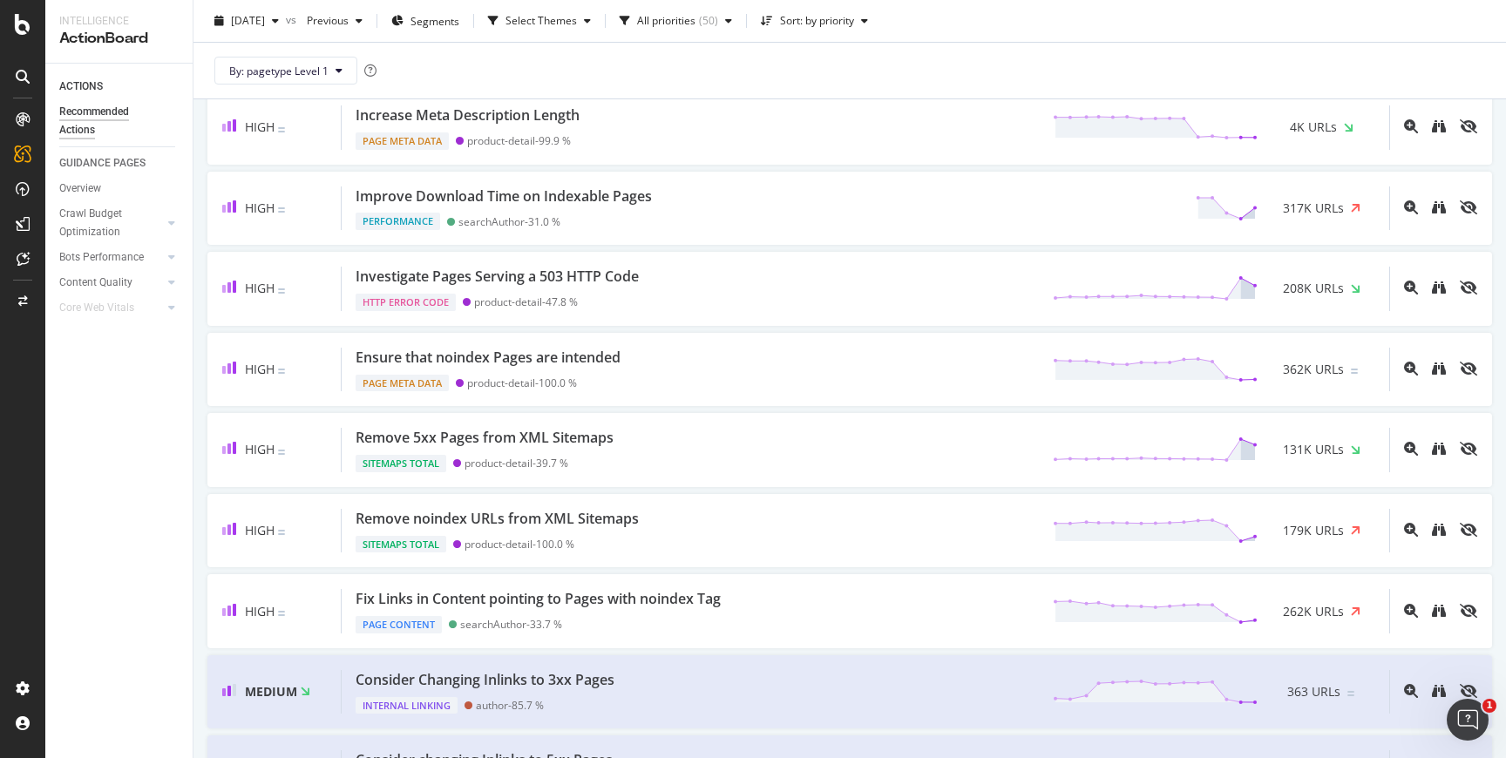
scroll to position [518, 0]
